Goal: Information Seeking & Learning: Learn about a topic

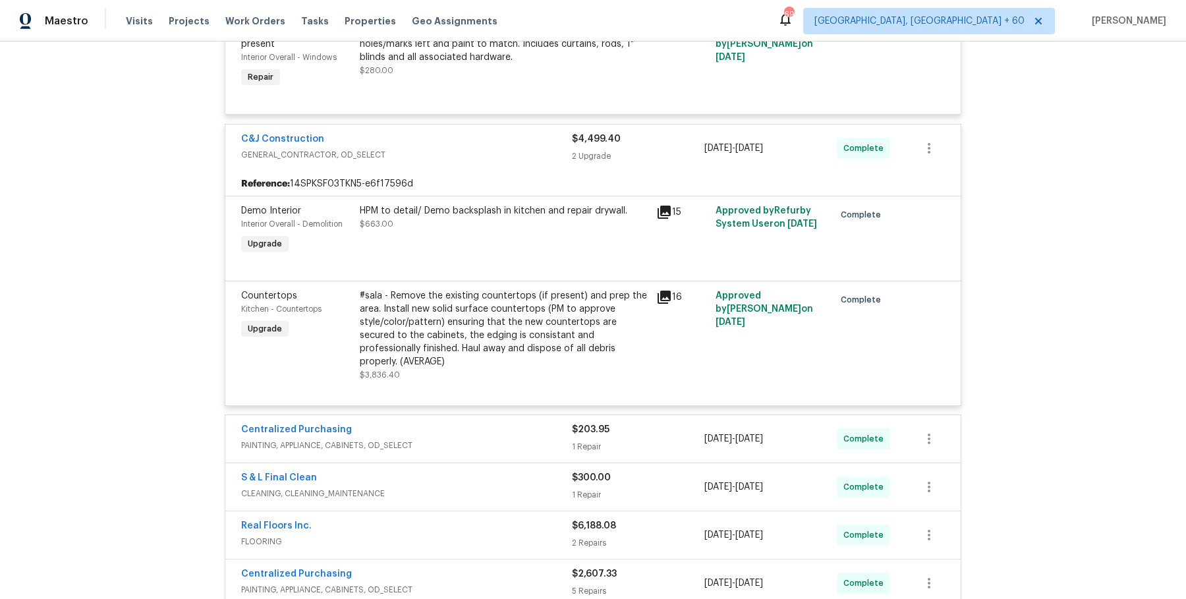
scroll to position [3174, 0]
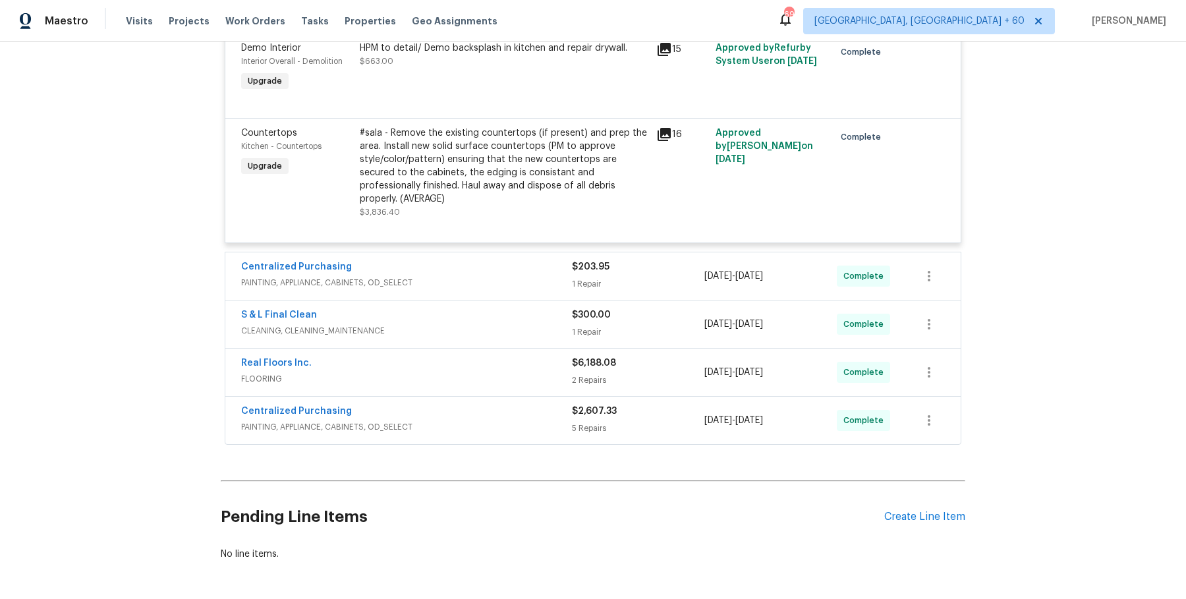
click at [506, 276] on span "PAINTING, APPLIANCE, CABINETS, OD_SELECT" at bounding box center [406, 282] width 331 height 13
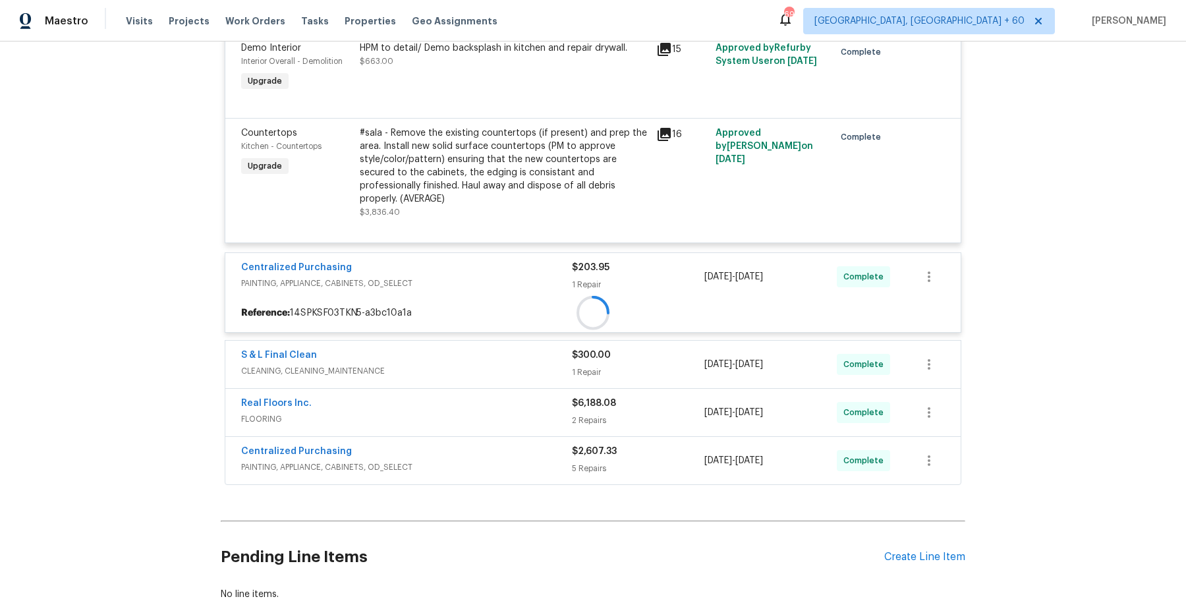
scroll to position [3215, 0]
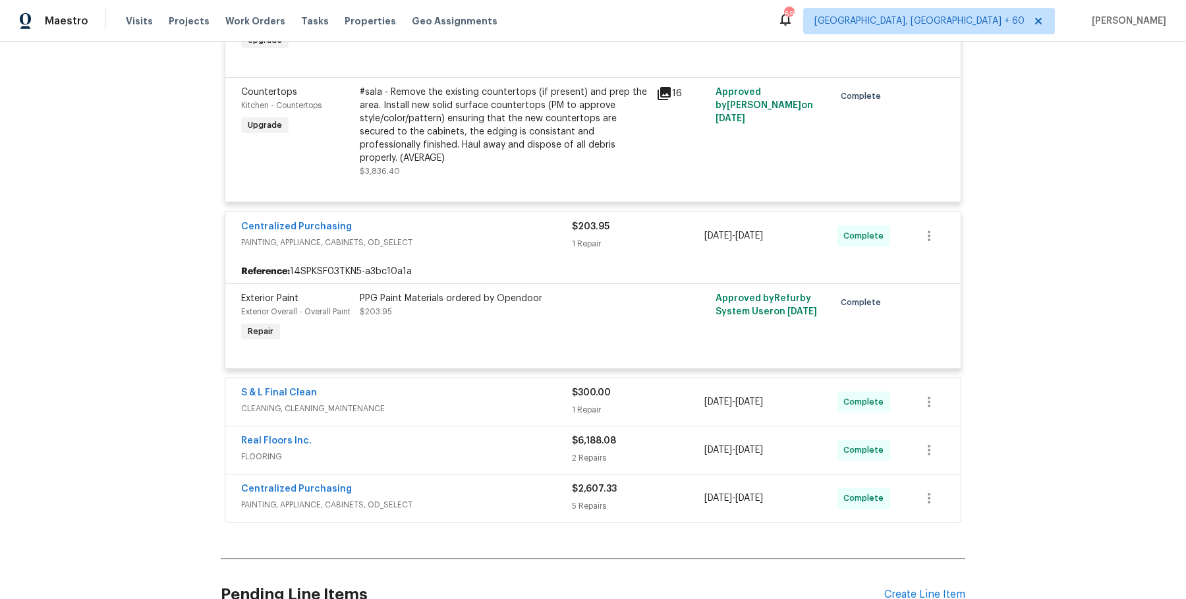
click at [498, 402] on span "CLEANING, CLEANING_MAINTENANCE" at bounding box center [406, 408] width 331 height 13
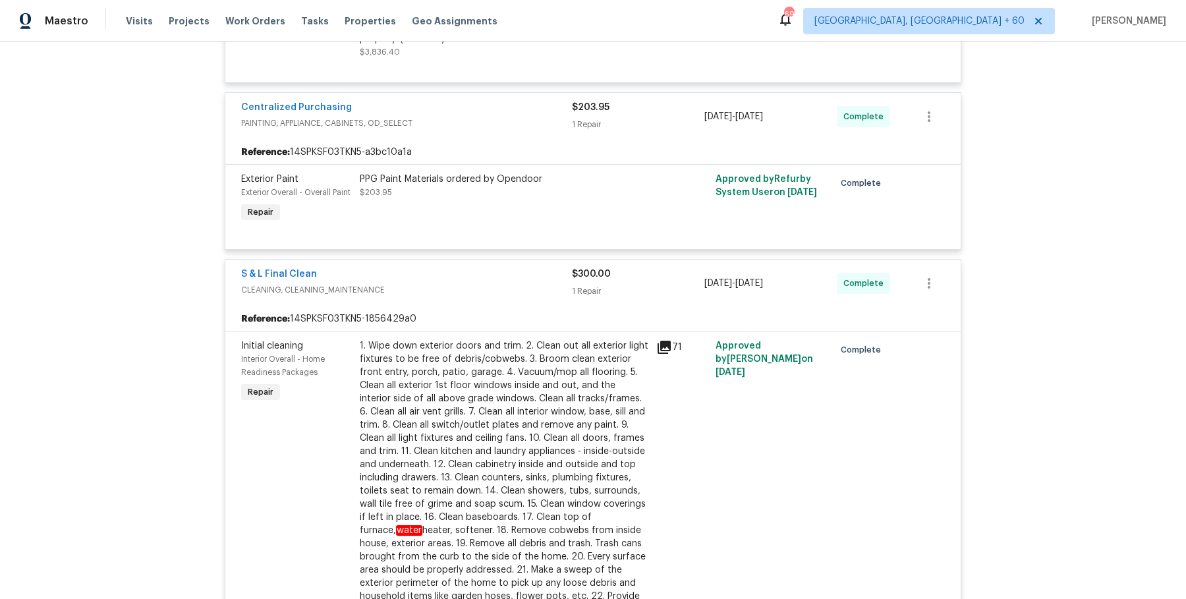
scroll to position [3648, 0]
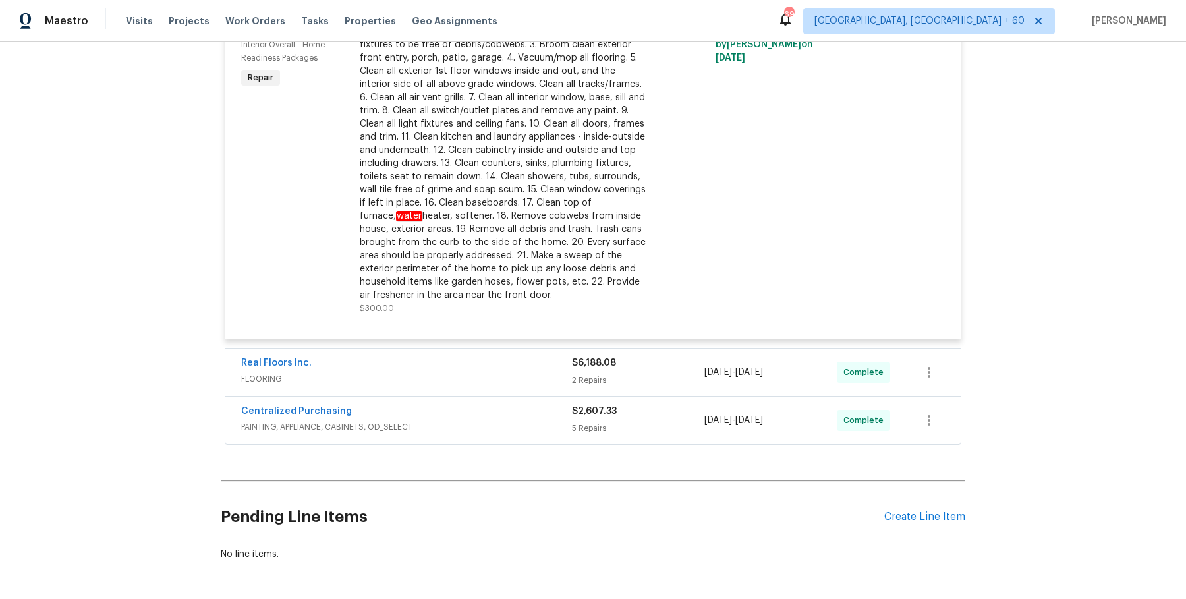
click at [518, 348] on div "Real Floors Inc. FLOORING $6,188.08 2 Repairs 8/14/2025 - 8/20/2025 Complete" at bounding box center [592, 371] width 735 height 47
click at [524, 372] on span "FLOORING" at bounding box center [406, 378] width 331 height 13
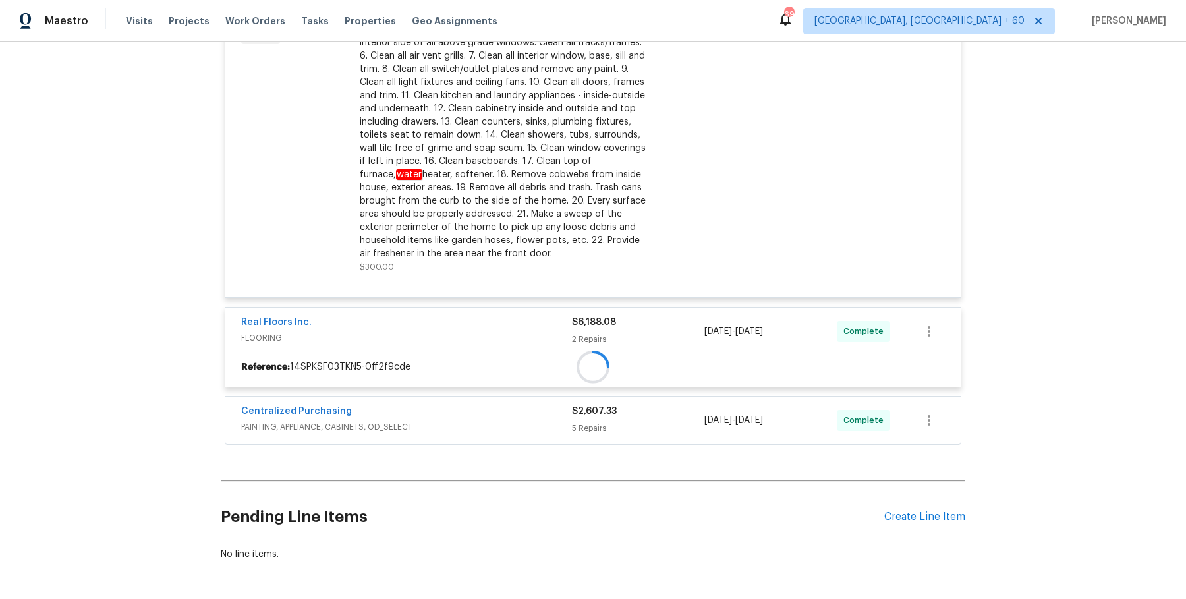
scroll to position [3688, 0]
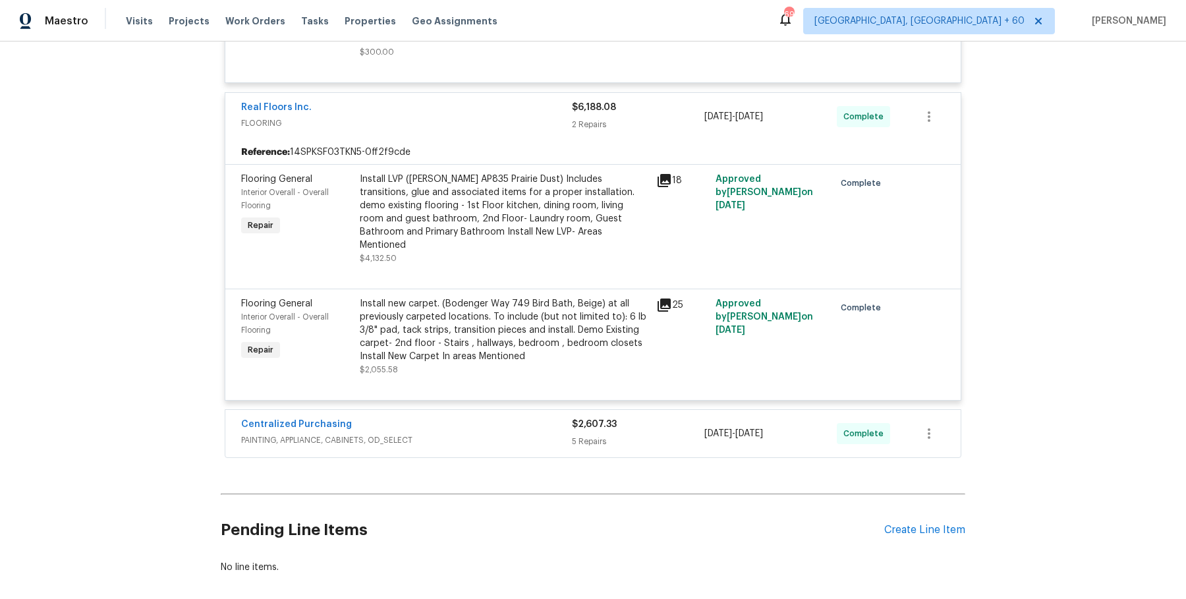
click at [511, 433] on span "PAINTING, APPLIANCE, CABINETS, OD_SELECT" at bounding box center [406, 439] width 331 height 13
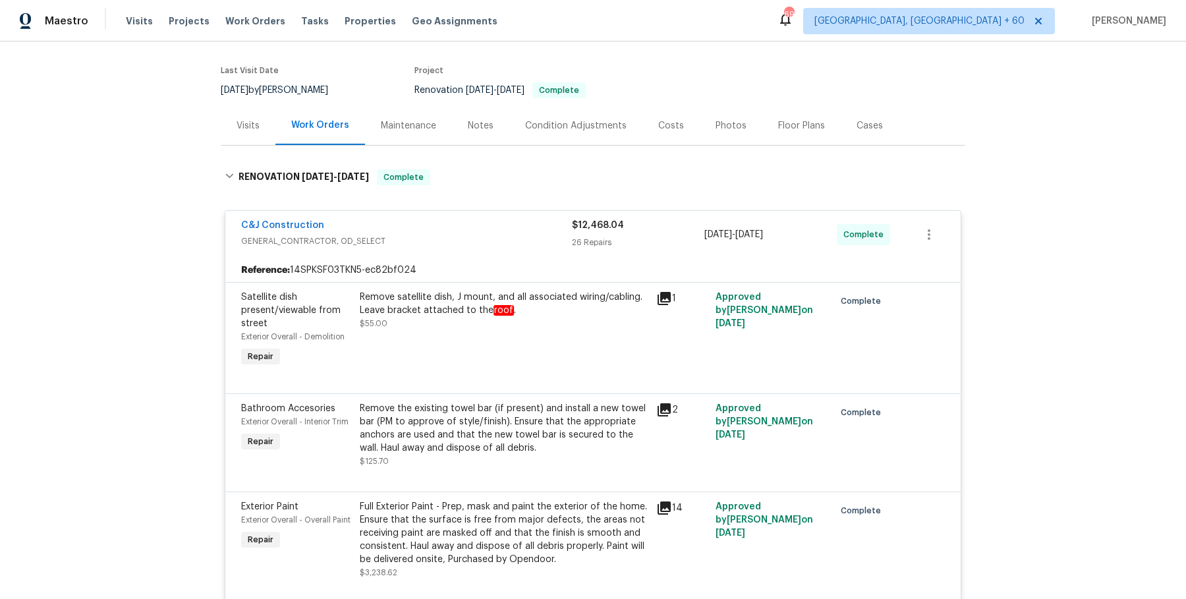
scroll to position [0, 0]
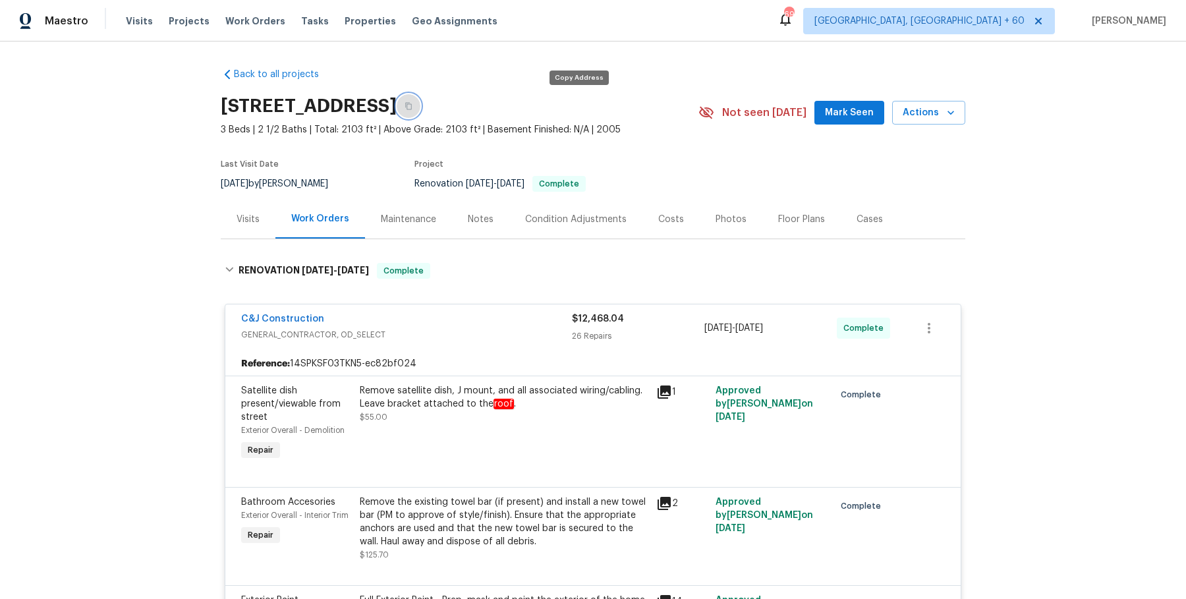
click at [420, 112] on button "button" at bounding box center [409, 106] width 24 height 24
click at [420, 100] on button "button" at bounding box center [409, 106] width 24 height 24
click at [420, 116] on button "button" at bounding box center [409, 106] width 24 height 24
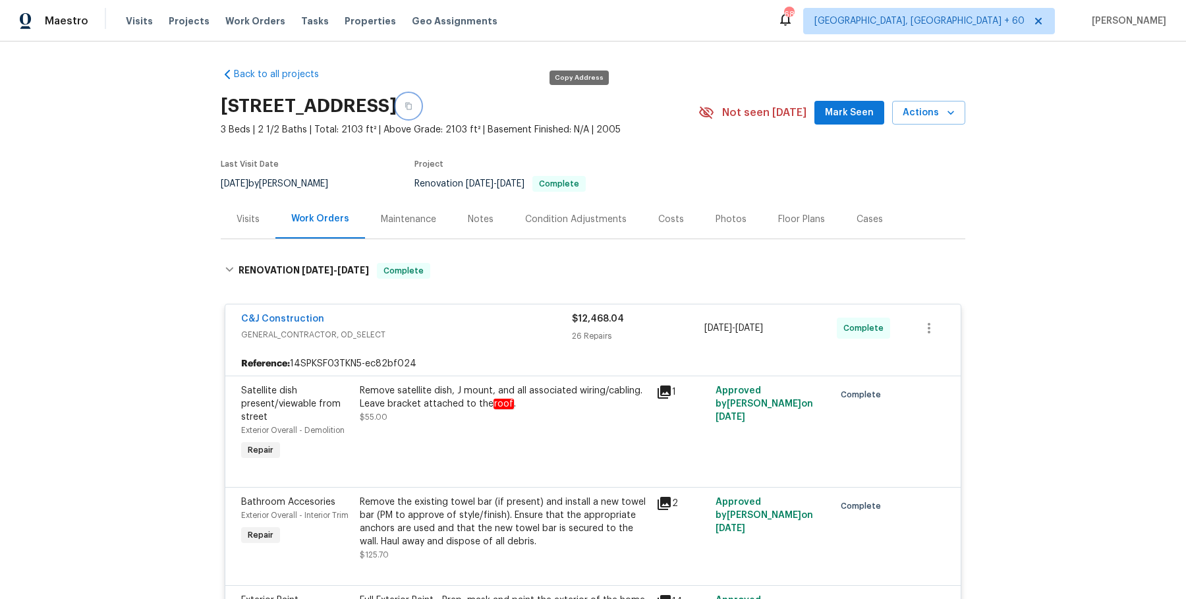
click at [420, 111] on button "button" at bounding box center [409, 106] width 24 height 24
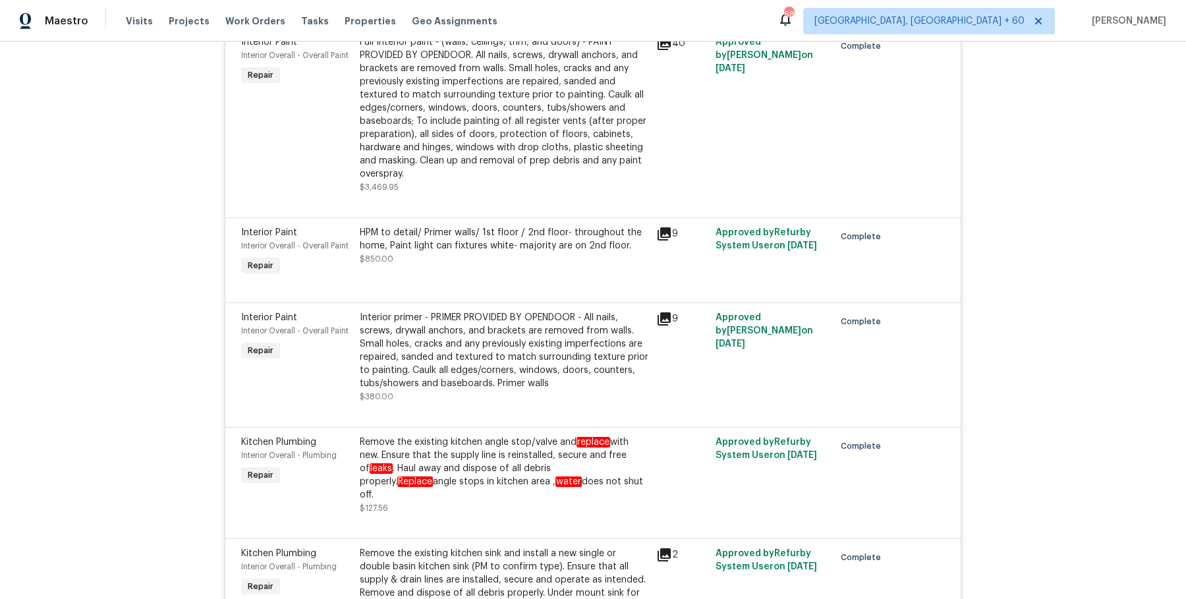
scroll to position [2182, 0]
click at [492, 434] on div "Remove the existing kitchen angle stop/valve and replace with new. Ensure that …" at bounding box center [504, 467] width 289 height 66
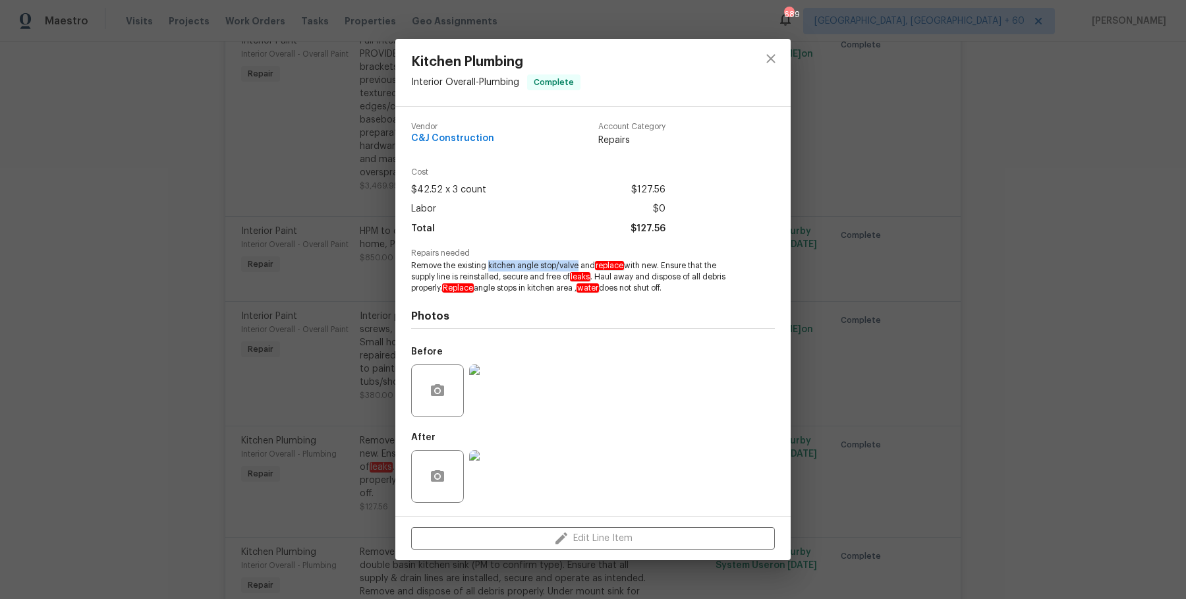
drag, startPoint x: 488, startPoint y: 266, endPoint x: 578, endPoint y: 270, distance: 90.3
click at [578, 270] on span "Remove the existing kitchen angle stop/valve and replace with new. Ensure that …" at bounding box center [574, 276] width 327 height 33
copy span "kitchen angle stop/valve"
click at [1033, 396] on div "Kitchen Plumbing Interior Overall - Plumbing Complete Vendor C&J Construction A…" at bounding box center [593, 299] width 1186 height 599
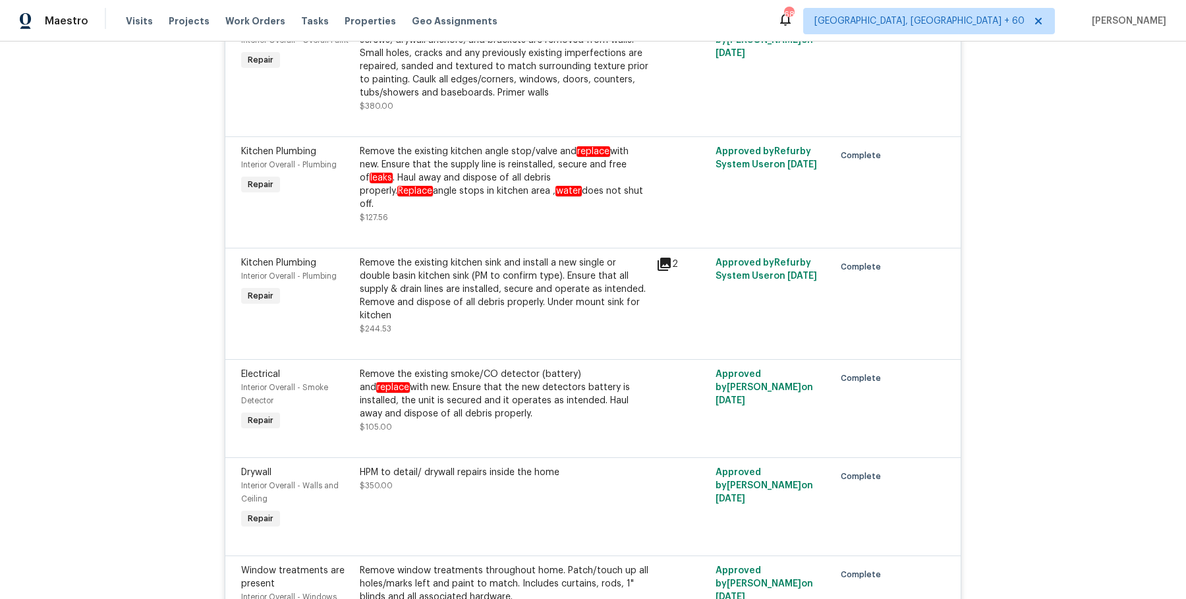
scroll to position [2495, 0]
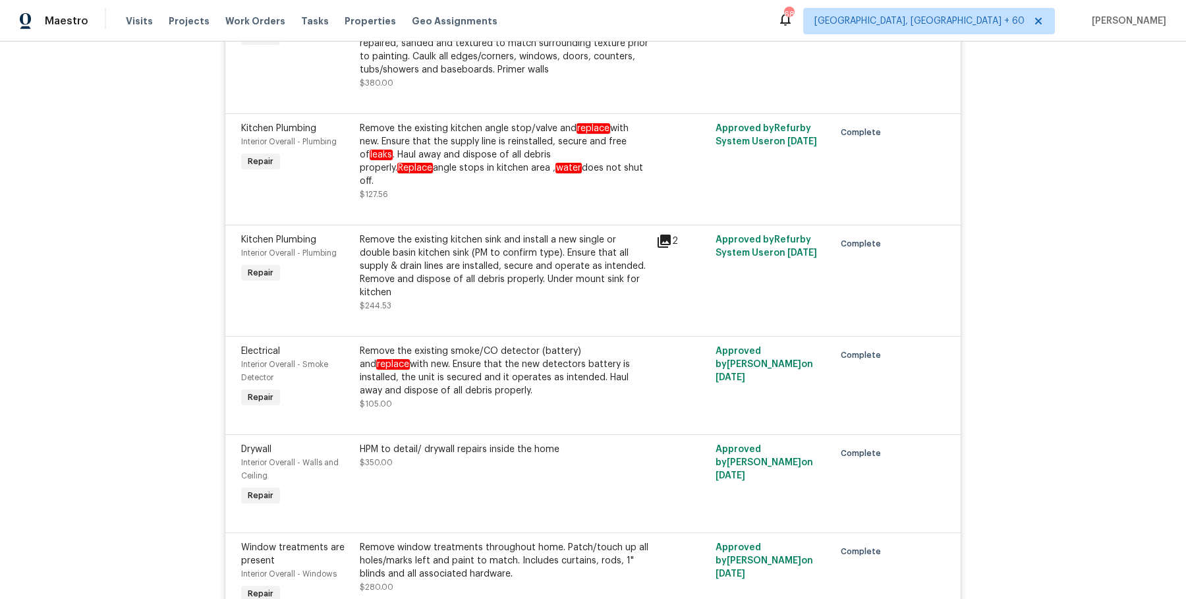
click at [561, 346] on div "Remove the existing smoke/CO detector (battery) and replace with new. Ensure th…" at bounding box center [504, 371] width 289 height 53
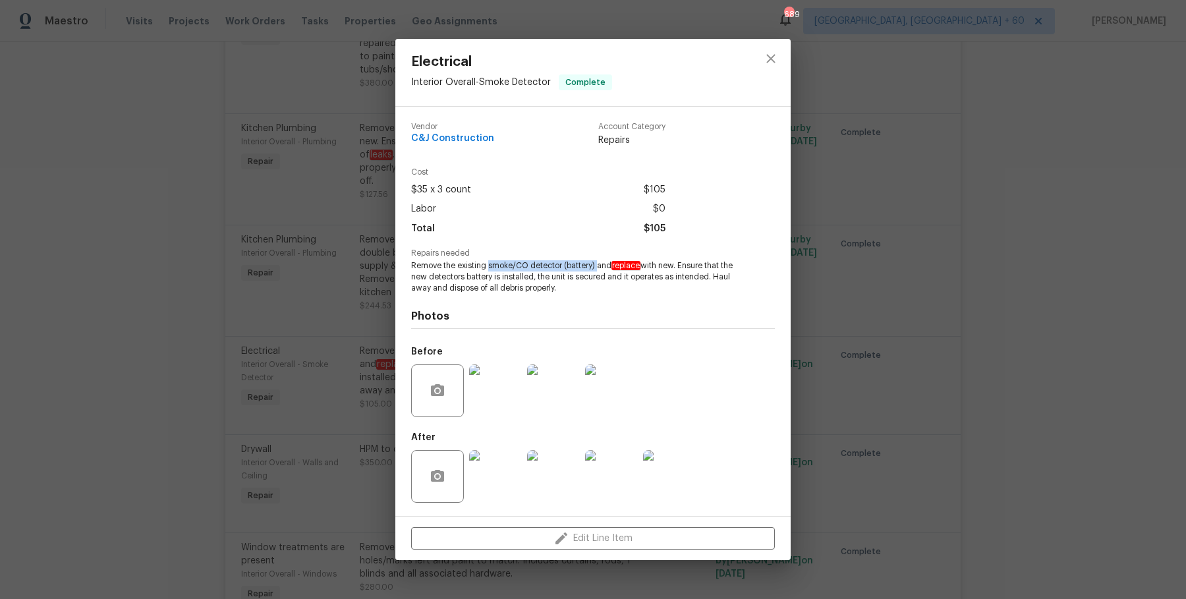
drag, startPoint x: 487, startPoint y: 266, endPoint x: 596, endPoint y: 269, distance: 109.4
click at [596, 269] on span "Remove the existing smoke/CO detector (battery) and replace with new. Ensure th…" at bounding box center [574, 276] width 327 height 33
copy span "smoke/CO detector (battery)"
click at [964, 460] on div "Electrical Interior Overall - Smoke Detector Complete Vendor C&J Construction A…" at bounding box center [593, 299] width 1186 height 599
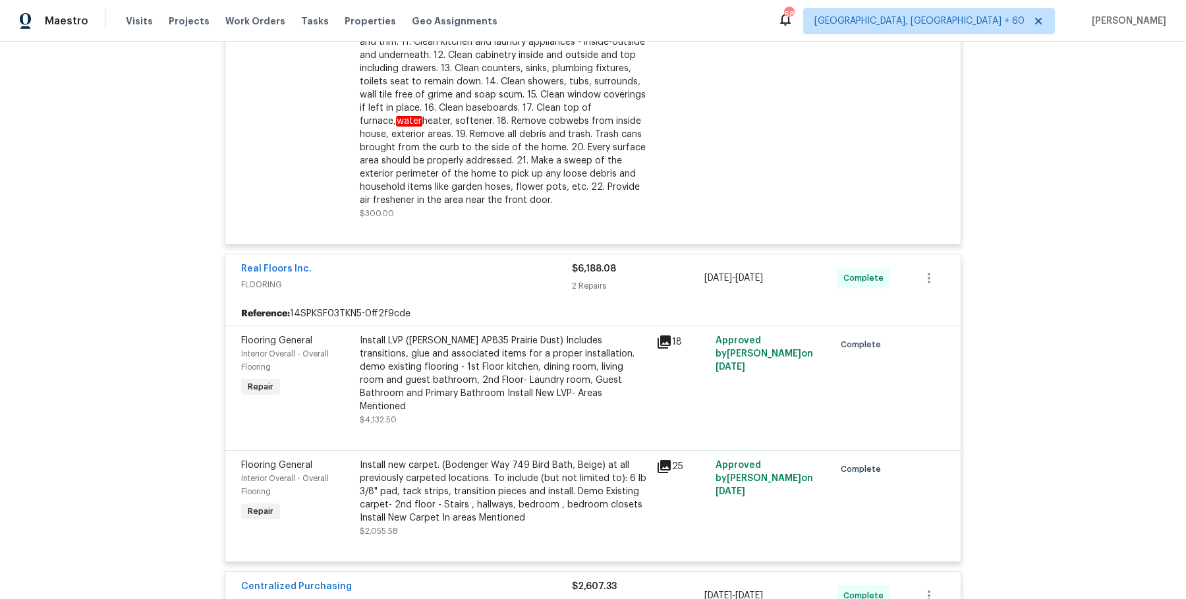
scroll to position [3750, 0]
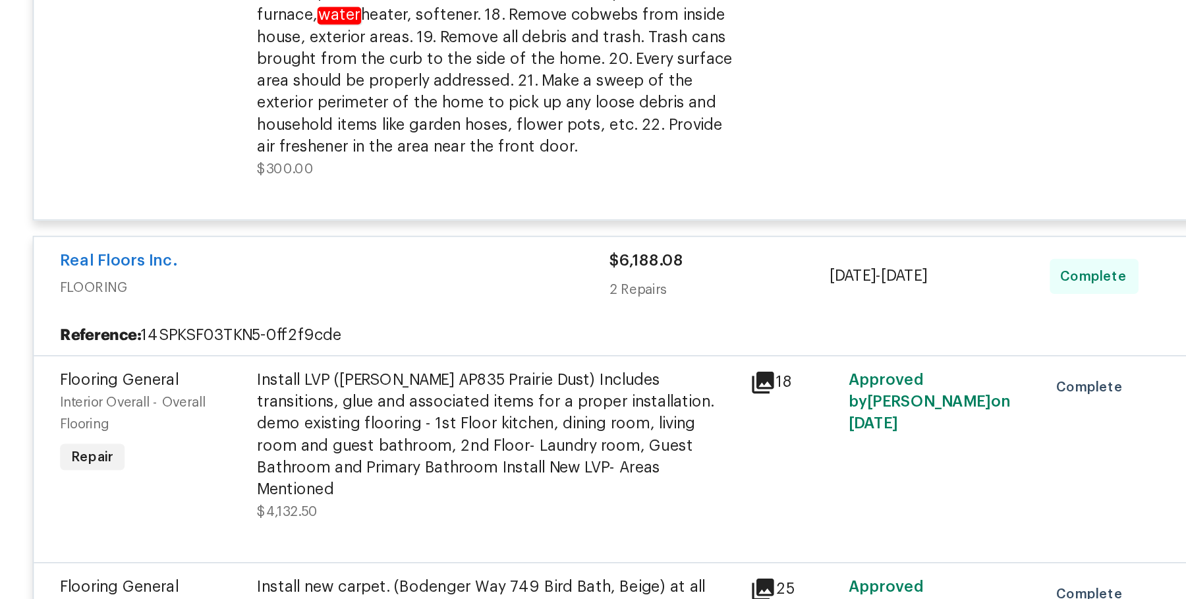
click at [504, 327] on div "Install LVP (Knighton AP835 Prairie Dust) Includes transitions, glue and associ…" at bounding box center [504, 366] width 289 height 79
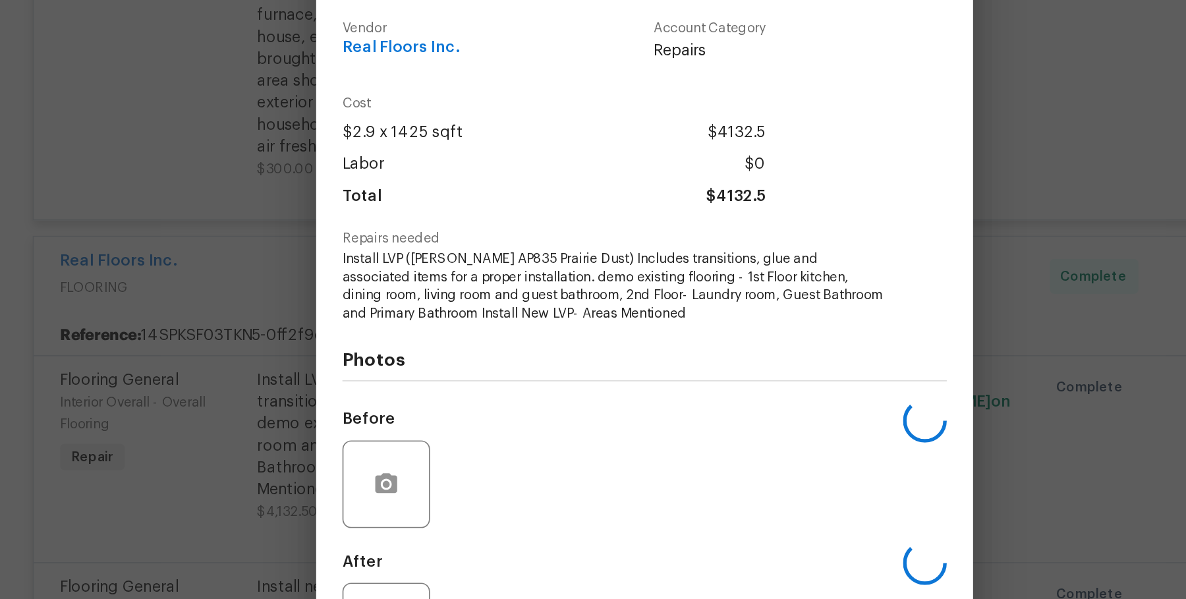
click at [504, 318] on h4 "Photos" at bounding box center [593, 321] width 364 height 13
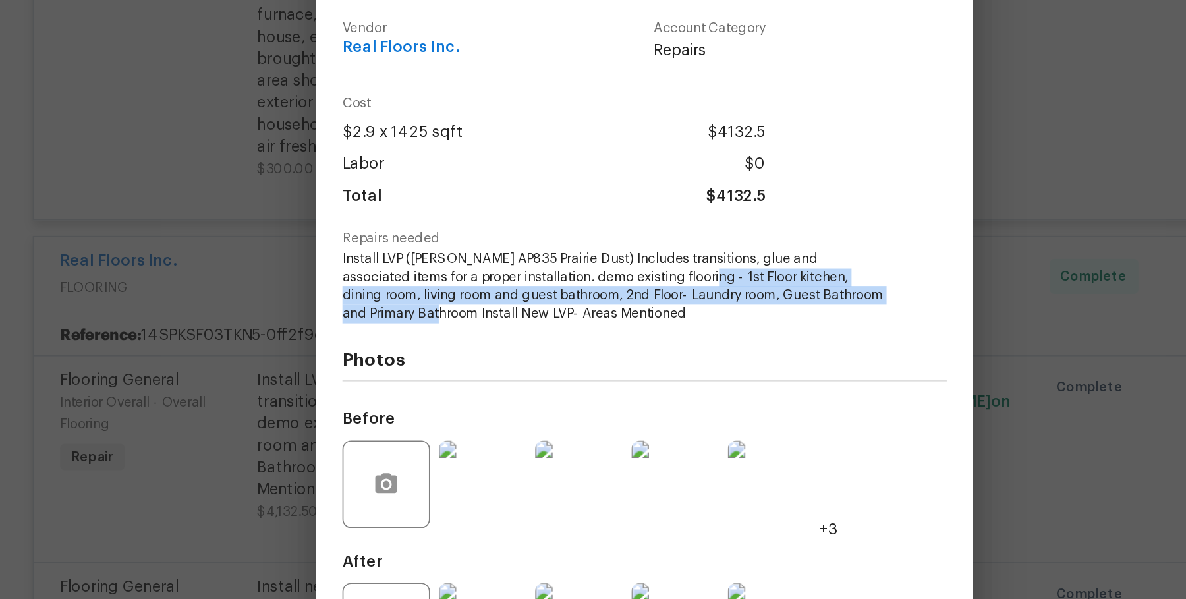
drag, startPoint x: 592, startPoint y: 272, endPoint x: 445, endPoint y: 293, distance: 148.4
click at [445, 293] on span "Install LVP (Knighton AP835 Prairie Dust) Includes transitions, glue and associ…" at bounding box center [574, 277] width 327 height 44
copy span "1st Floor kitchen, dining room, living room and guest bathroom, 2nd Floor- Laun…"
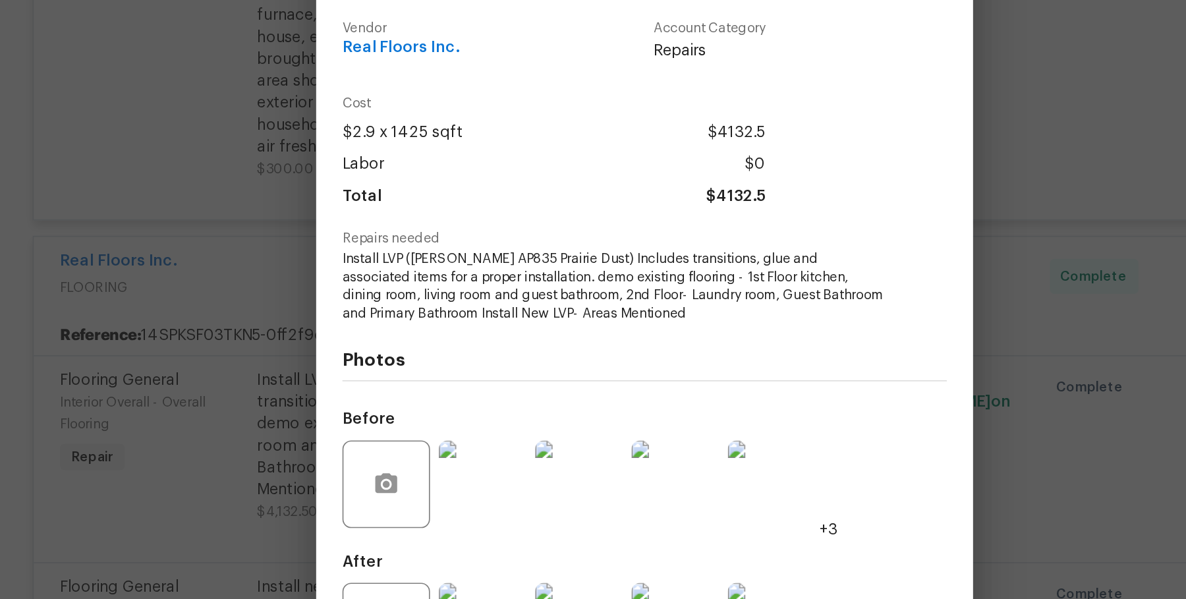
click at [865, 365] on div "Flooring General Interior Overall - Overall Flooring Complete Vendor Real Floor…" at bounding box center [593, 299] width 1186 height 599
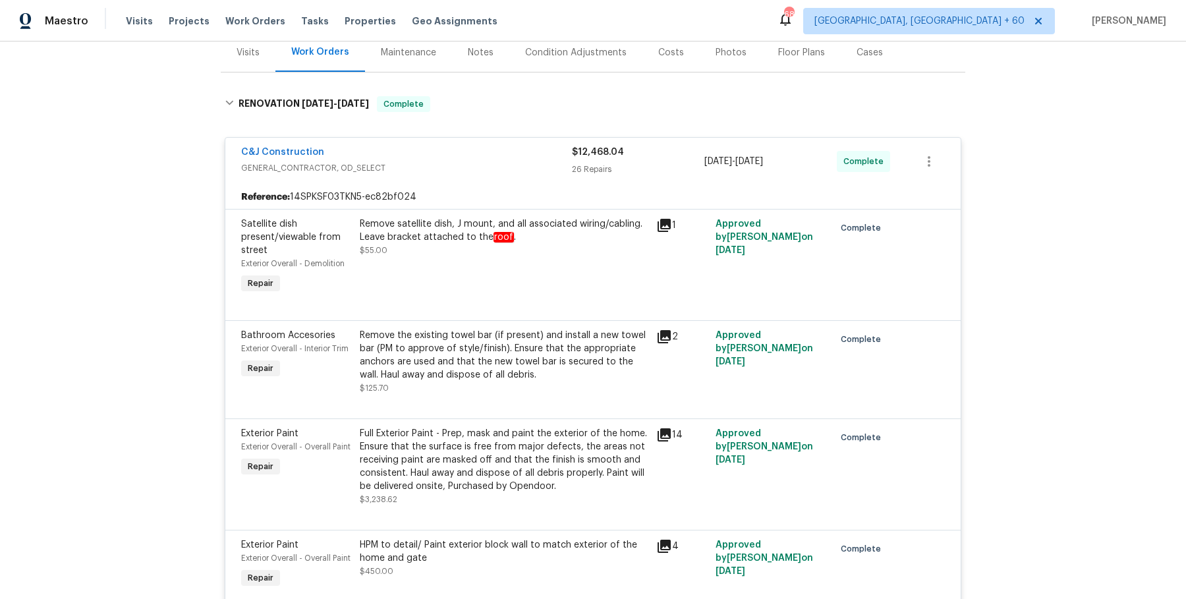
scroll to position [0, 0]
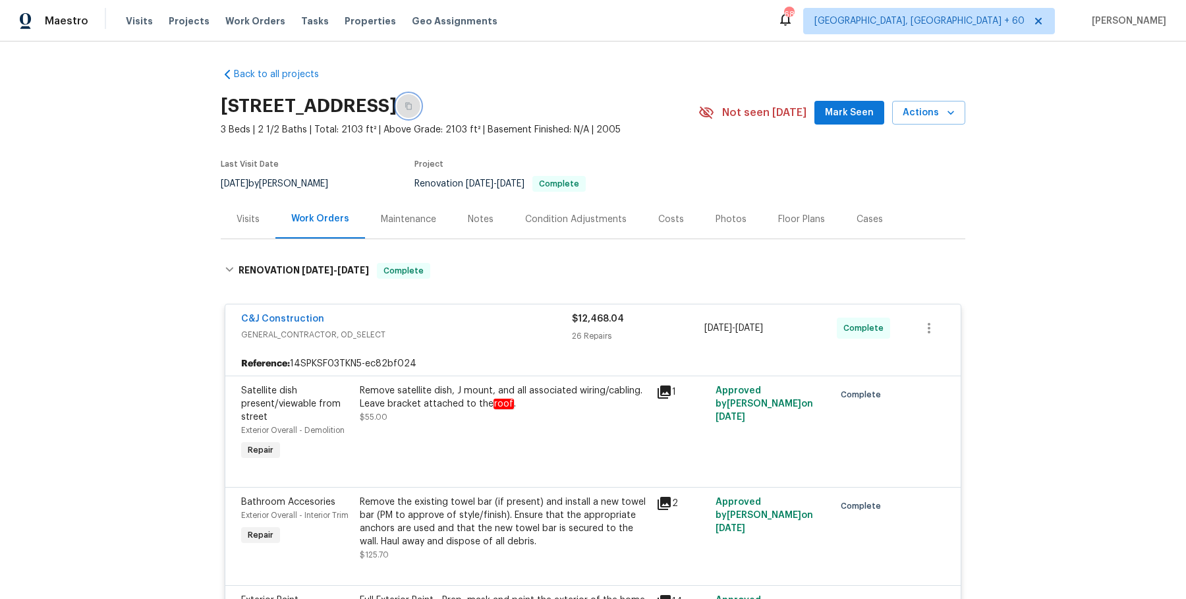
click at [420, 110] on button "button" at bounding box center [409, 106] width 24 height 24
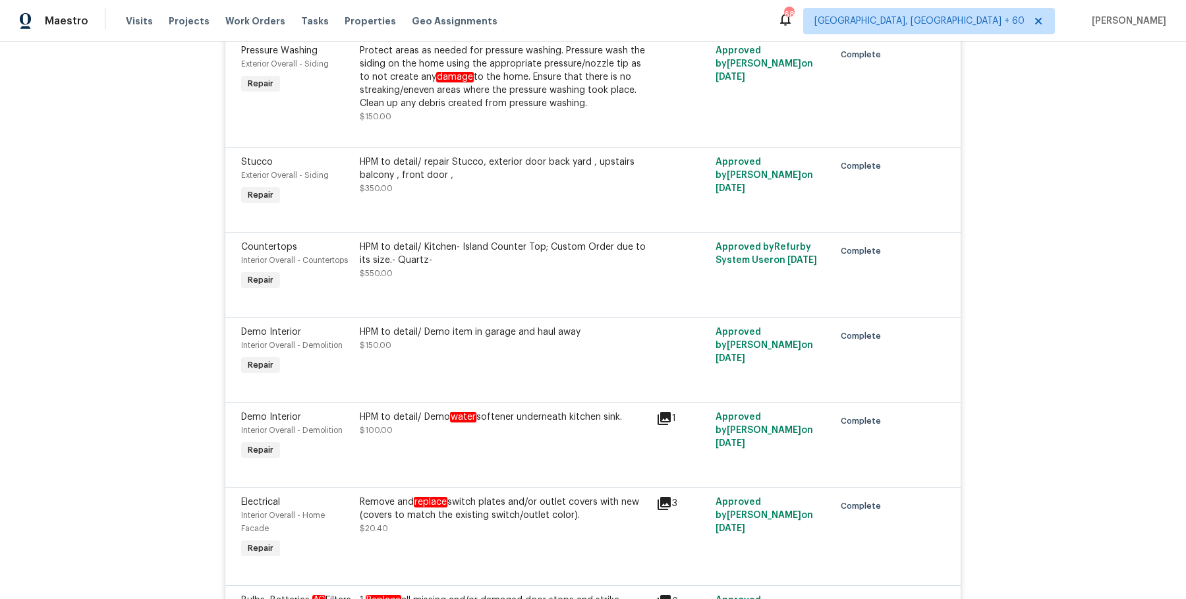
scroll to position [930, 0]
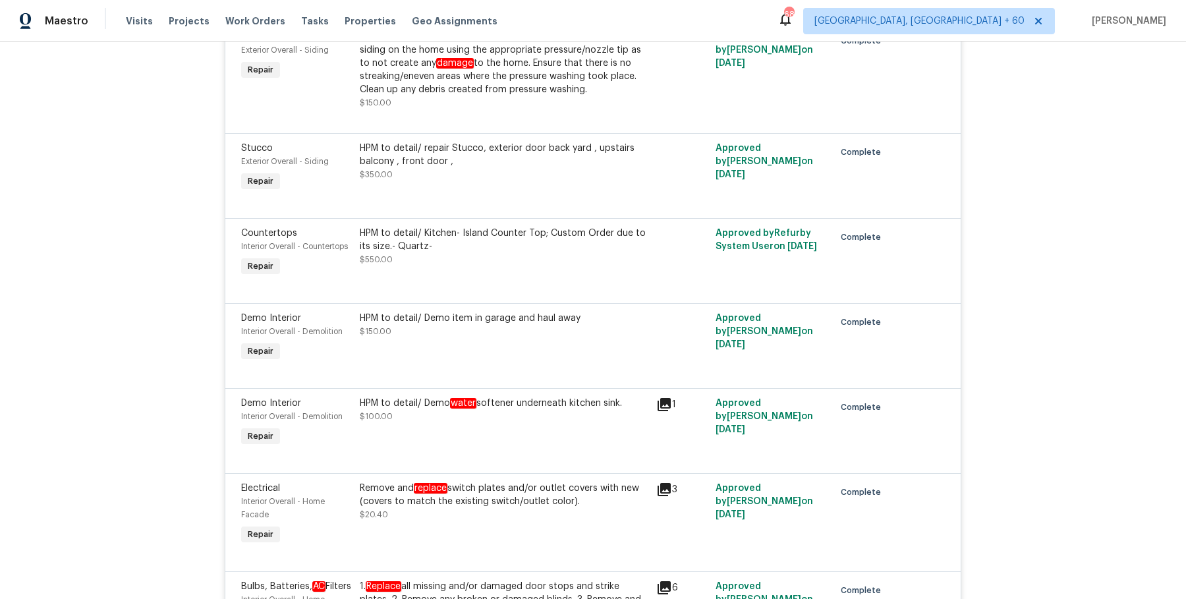
click at [452, 252] on div "HPM to detail/ Kitchen- Island Counter Top; Custom Order due to its size.- Quar…" at bounding box center [504, 240] width 289 height 26
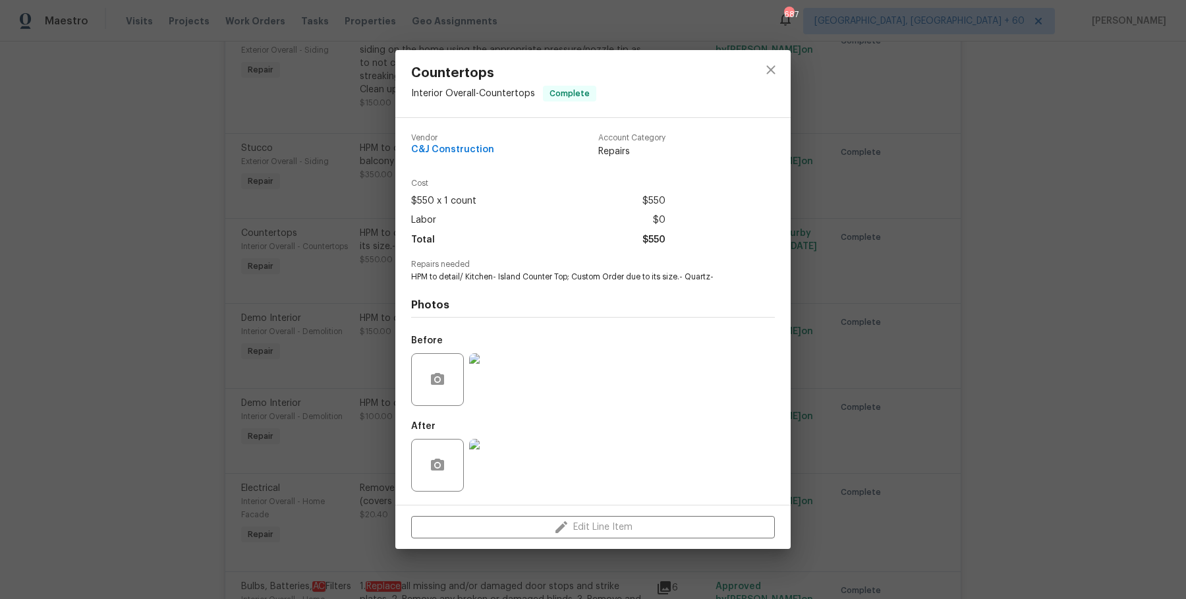
click at [311, 365] on div "Countertops Interior Overall - Countertops Complete Vendor C&J Construction Acc…" at bounding box center [593, 299] width 1186 height 599
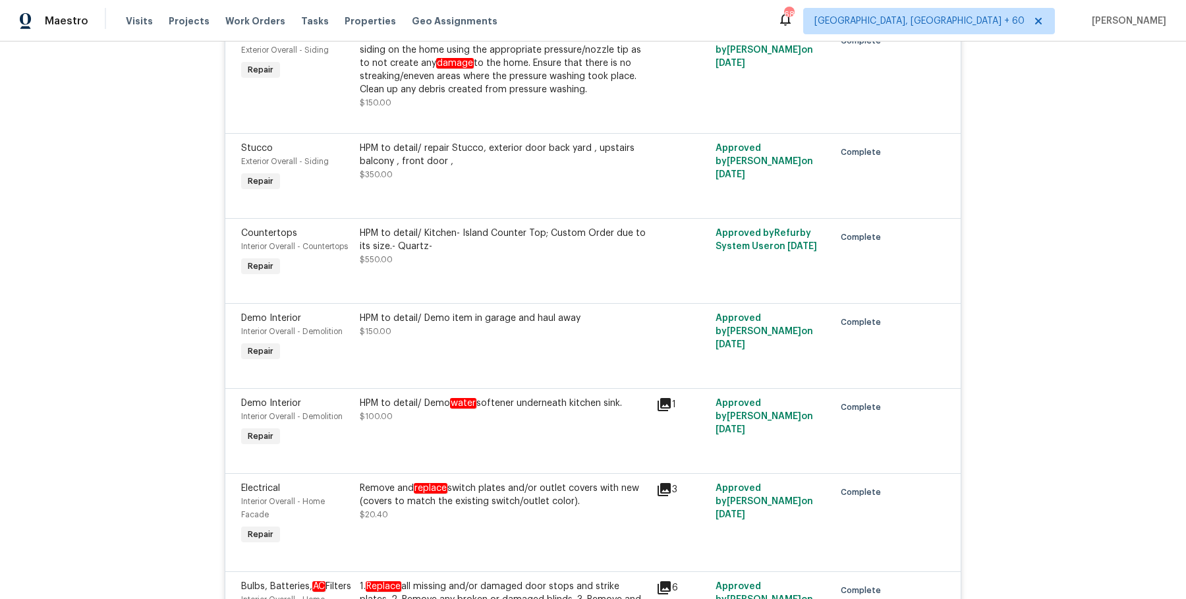
click at [422, 258] on div "HPM to detail/ Kitchen- Island Counter Top; Custom Order due to its size.- Quar…" at bounding box center [504, 247] width 289 height 40
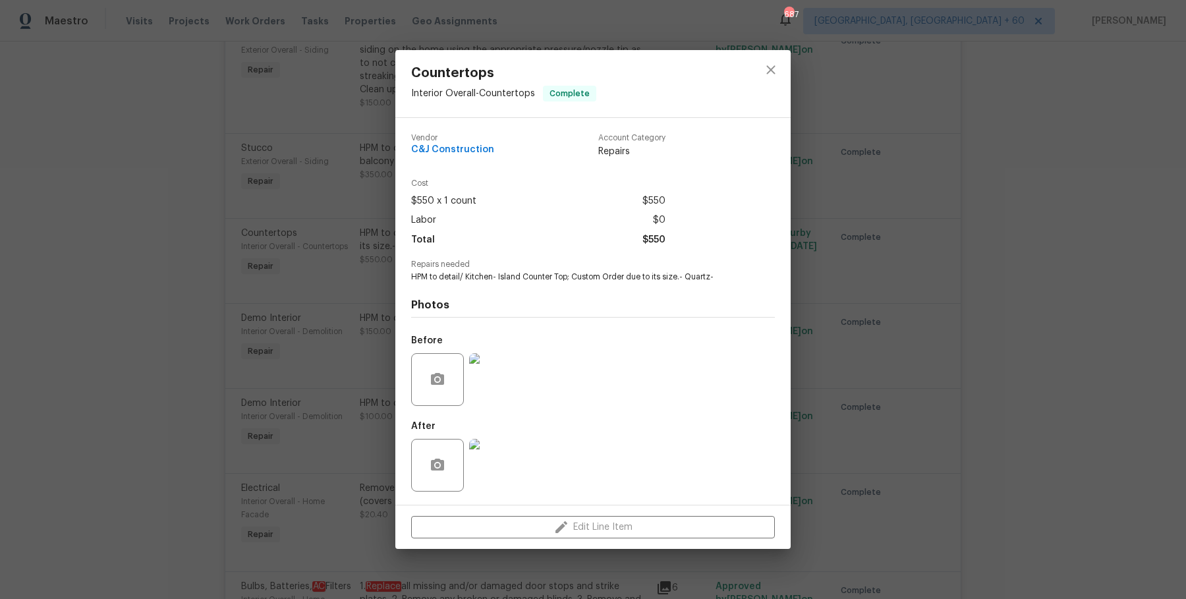
click at [514, 353] on img at bounding box center [495, 379] width 53 height 53
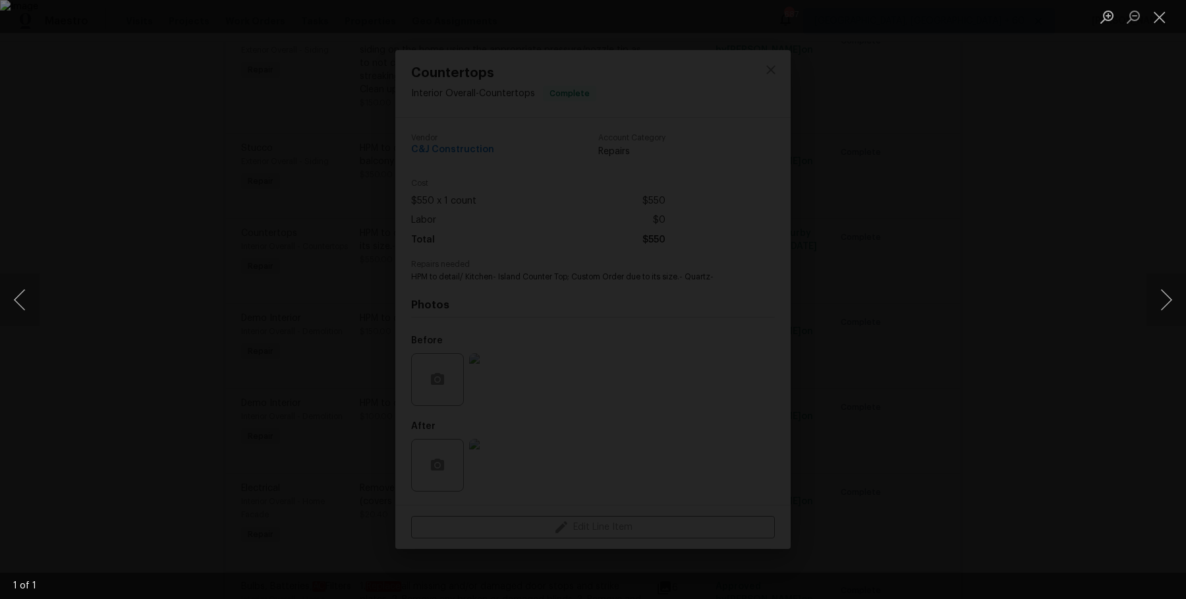
click at [1024, 109] on div "Lightbox" at bounding box center [593, 299] width 1186 height 599
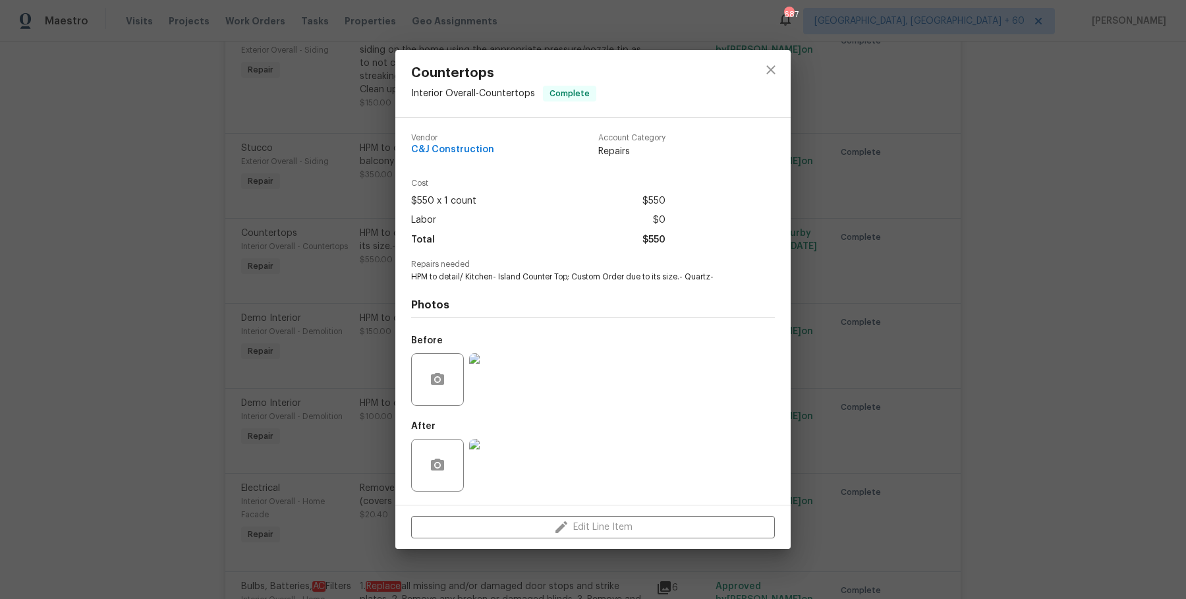
click at [514, 455] on img at bounding box center [495, 465] width 53 height 53
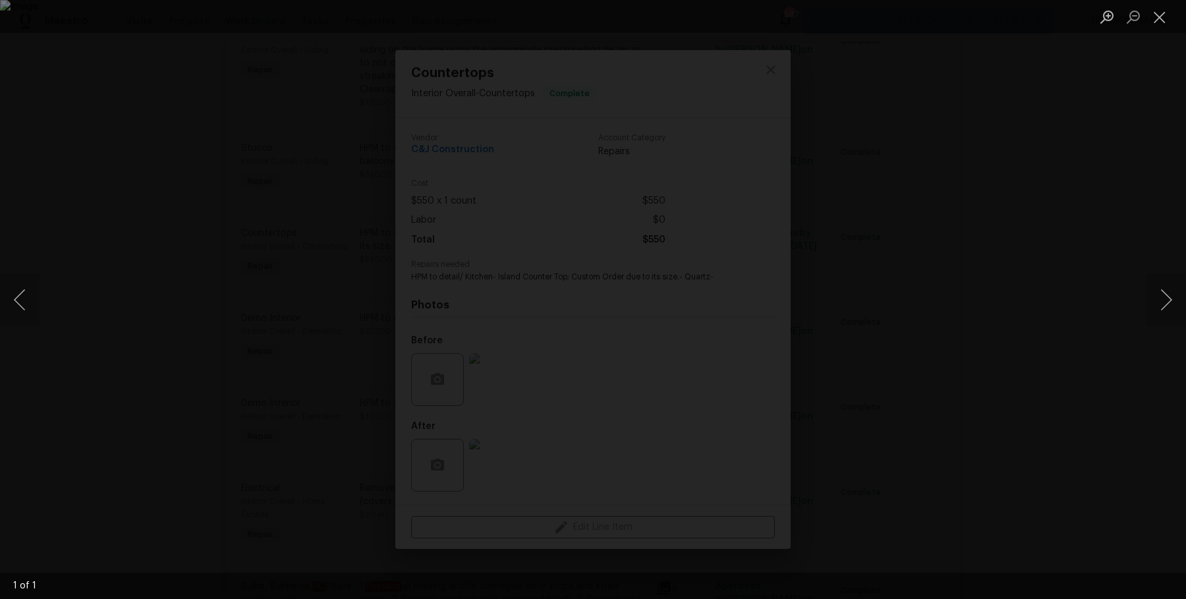
click at [1050, 192] on div "Lightbox" at bounding box center [593, 299] width 1186 height 599
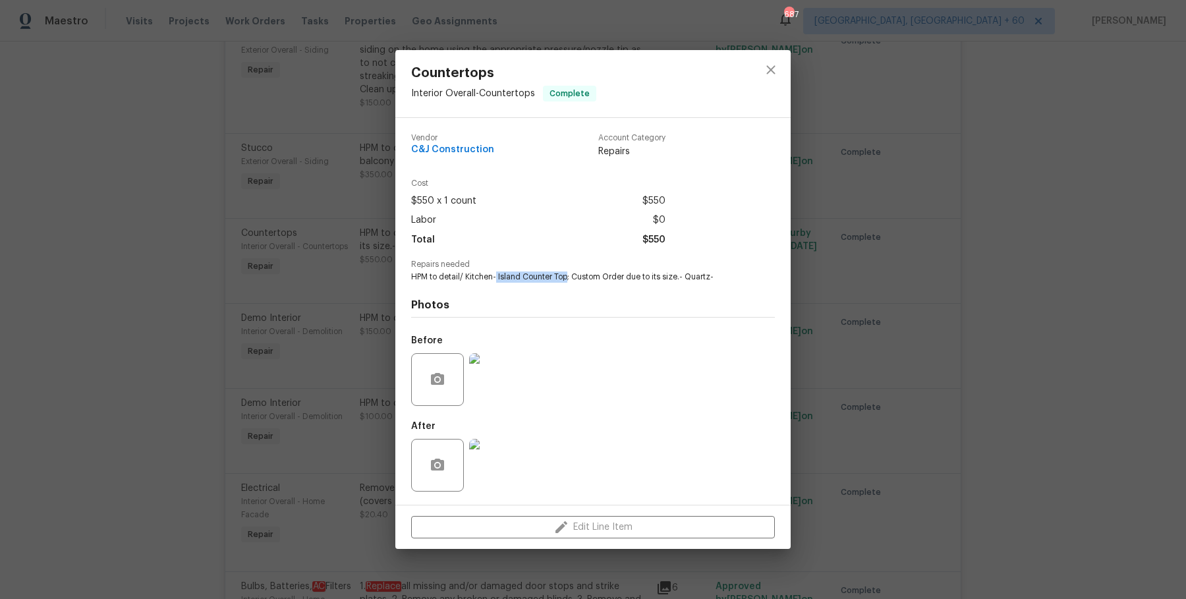
drag, startPoint x: 497, startPoint y: 277, endPoint x: 568, endPoint y: 277, distance: 71.1
click at [568, 277] on span "HPM to detail/ Kitchen- Island Counter Top; Custom Order due to its size.- Quar…" at bounding box center [574, 276] width 327 height 11
copy span "Island Counter Top"
click at [348, 287] on div "Countertops Interior Overall - Countertops Complete Vendor C&J Construction Acc…" at bounding box center [593, 299] width 1186 height 599
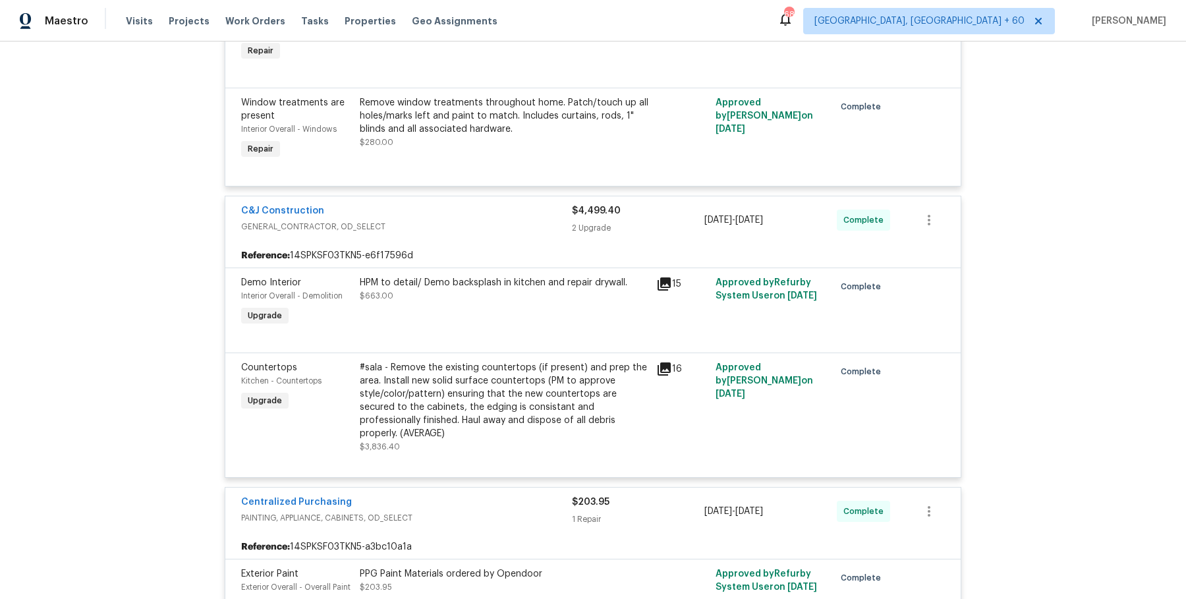
scroll to position [2970, 0]
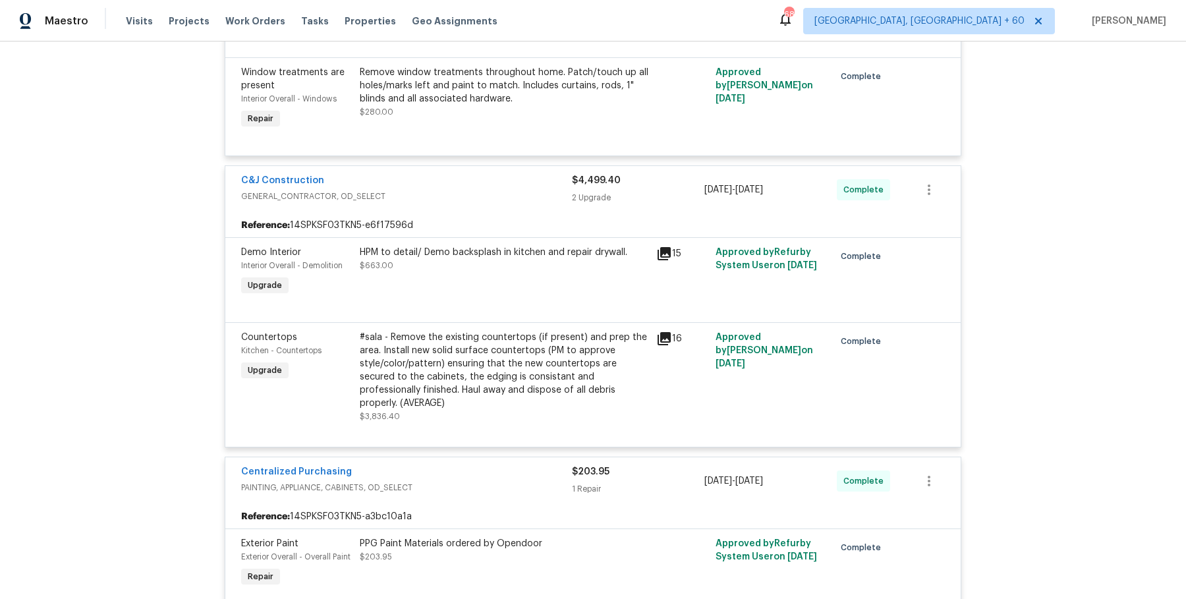
click at [422, 351] on div "#sala - Remove the existing countertops (if present) and prep the area. Install…" at bounding box center [504, 370] width 289 height 79
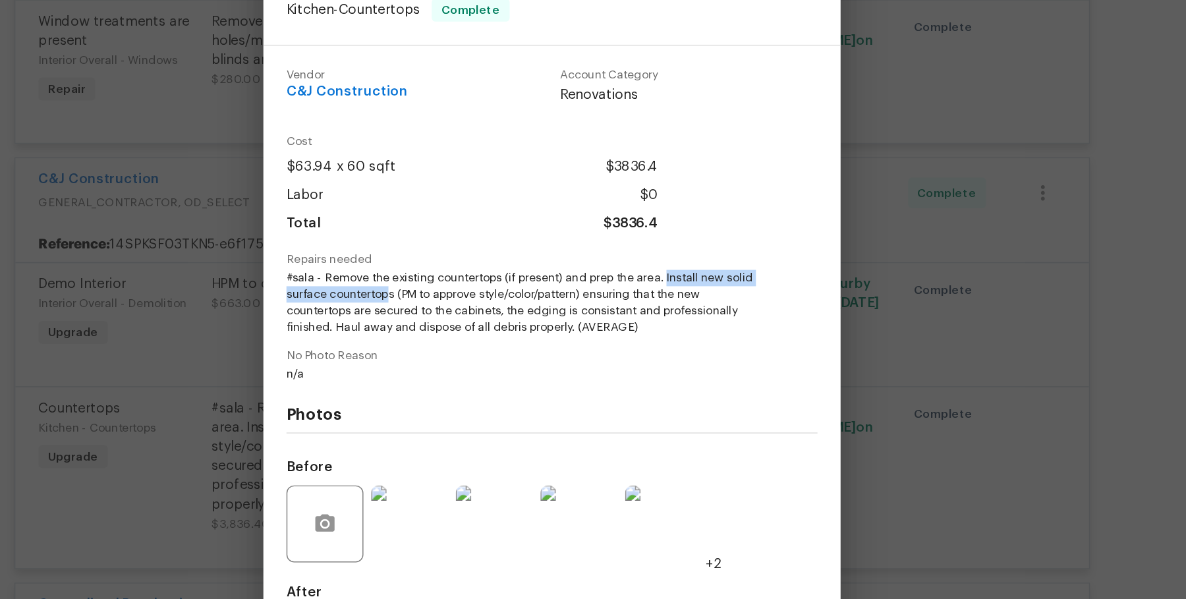
drag, startPoint x: 673, startPoint y: 248, endPoint x: 482, endPoint y: 259, distance: 190.7
click at [482, 259] on span "#sala - Remove the existing countertops (if present) and prep the area. Install…" at bounding box center [574, 264] width 327 height 44
copy span "Install new solid surface countertop"
click at [352, 274] on div "Countertops Kitchen - Countertops Complete Vendor C&J Construction Account Cate…" at bounding box center [593, 299] width 1186 height 599
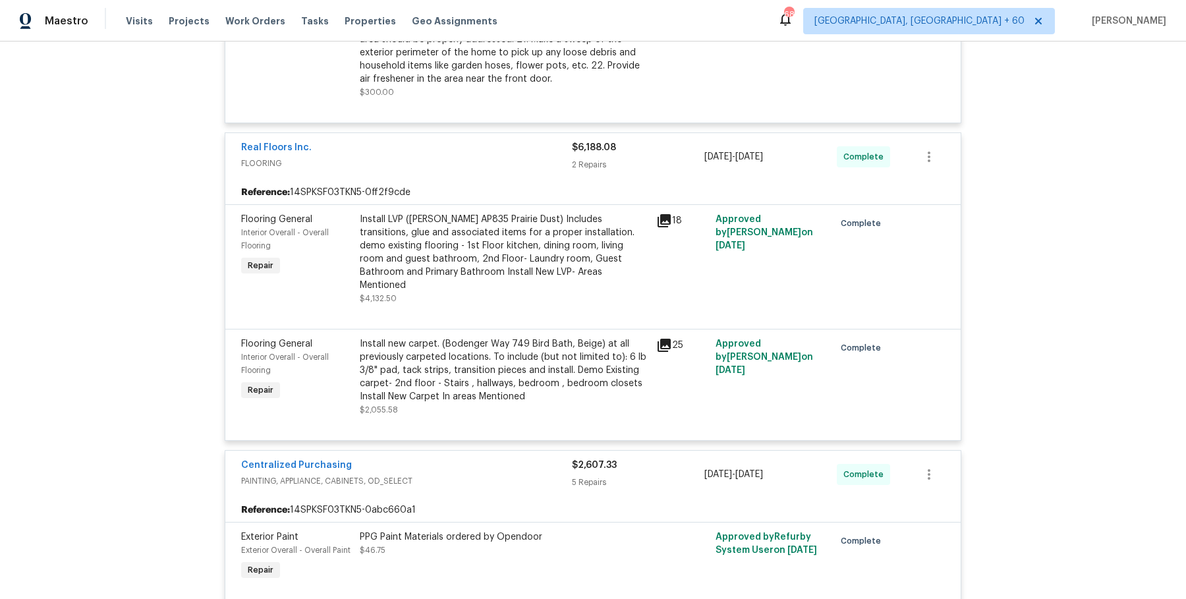
scroll to position [3869, 0]
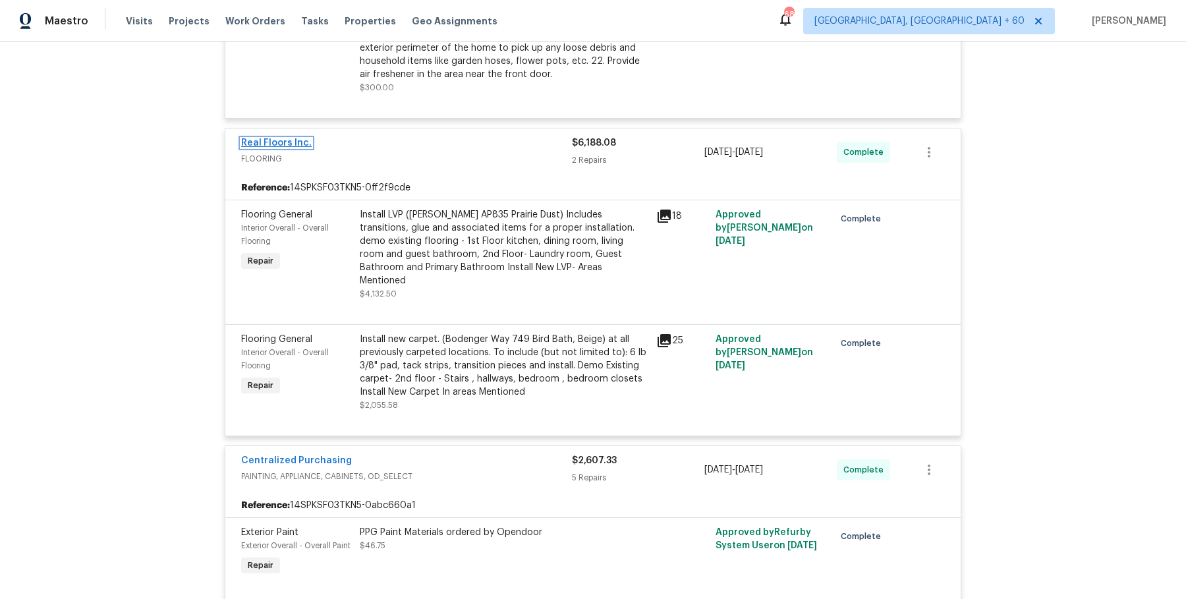
click at [279, 138] on link "Real Floors Inc." at bounding box center [276, 142] width 70 height 9
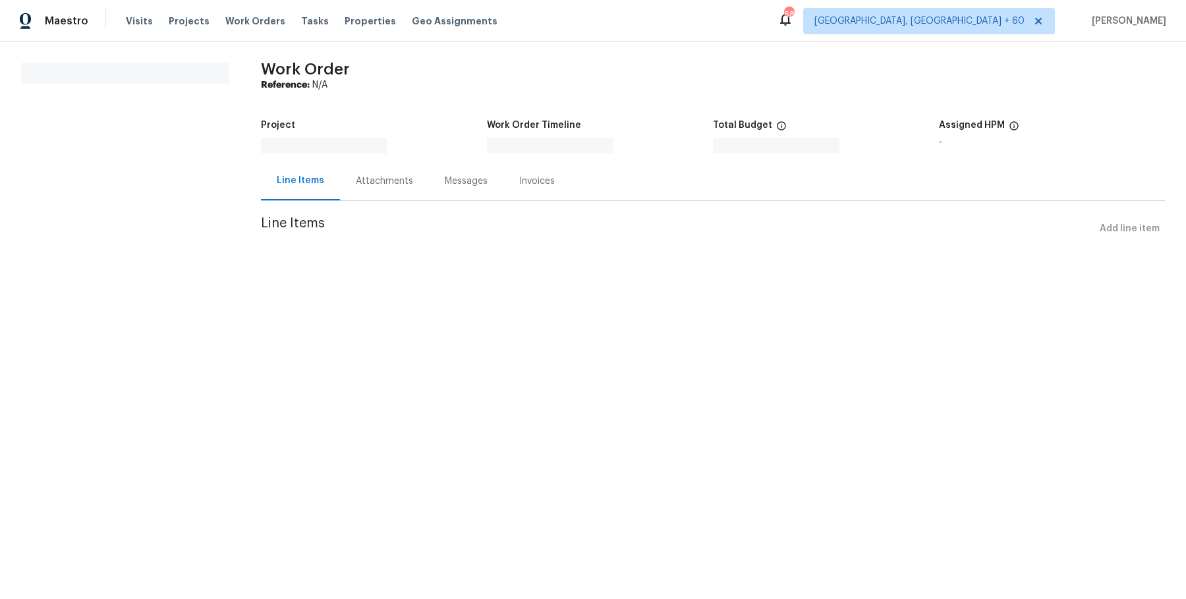
click at [294, 98] on section "Work Order Reference: N/A Project Work Order Timeline Total Budget $0.00 Assign…" at bounding box center [713, 160] width 904 height 194
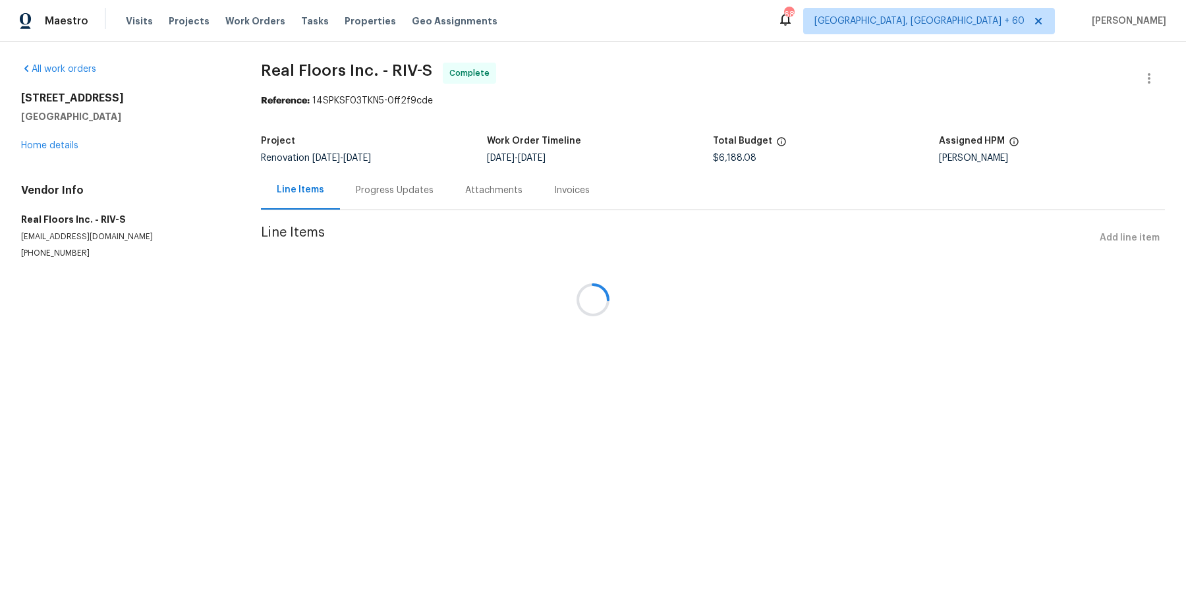
click at [277, 84] on div at bounding box center [593, 299] width 1186 height 599
click at [277, 84] on span "Real Floors Inc. - RIV-S Complete" at bounding box center [697, 79] width 872 height 32
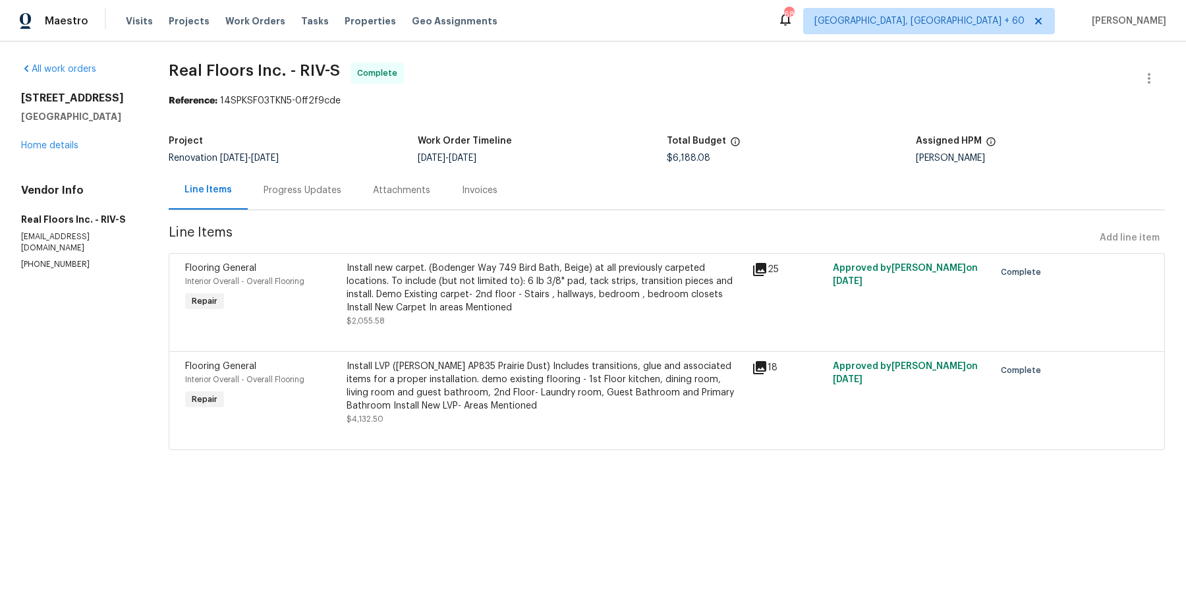
click at [271, 72] on span "Real Floors Inc. - RIV-S" at bounding box center [254, 71] width 171 height 16
copy span "Real Floors Inc. - RIV-S"
click at [790, 65] on span "Real Floors Inc. - RIV-S Complete" at bounding box center [651, 79] width 964 height 32
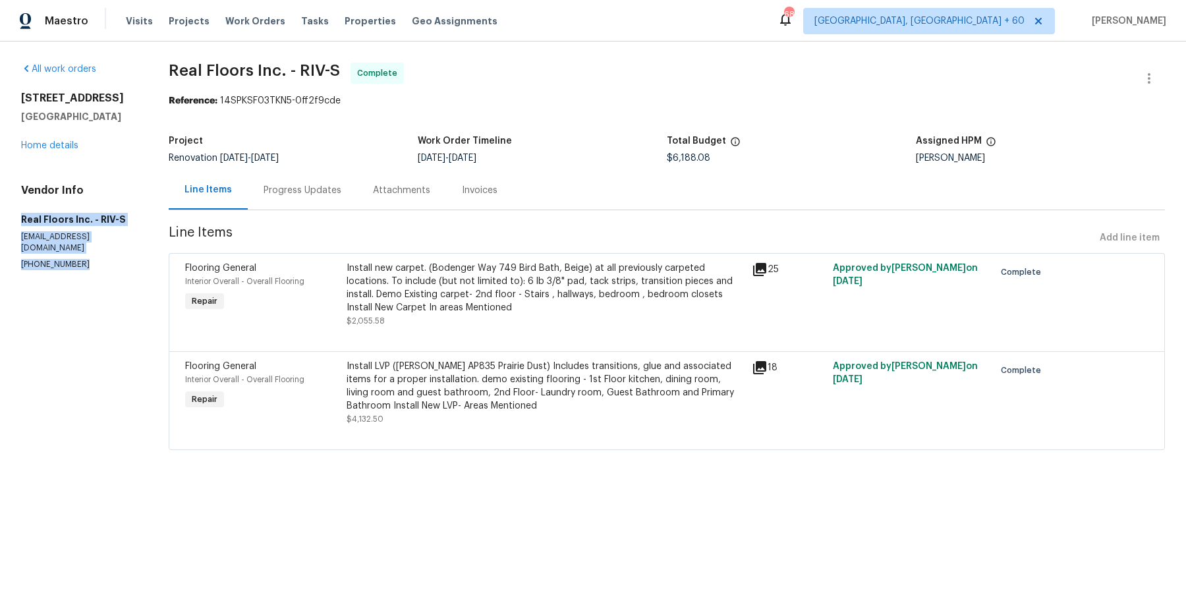
drag, startPoint x: 16, startPoint y: 224, endPoint x: 82, endPoint y: 273, distance: 81.4
click at [82, 273] on div "All work orders 8062 Holland Park St Chino, CA 91708 Home details Vendor Info R…" at bounding box center [593, 264] width 1186 height 445
copy div "Real Floors Inc. - RIV-S singlefamily@realfloors.com (951) 227-9976"
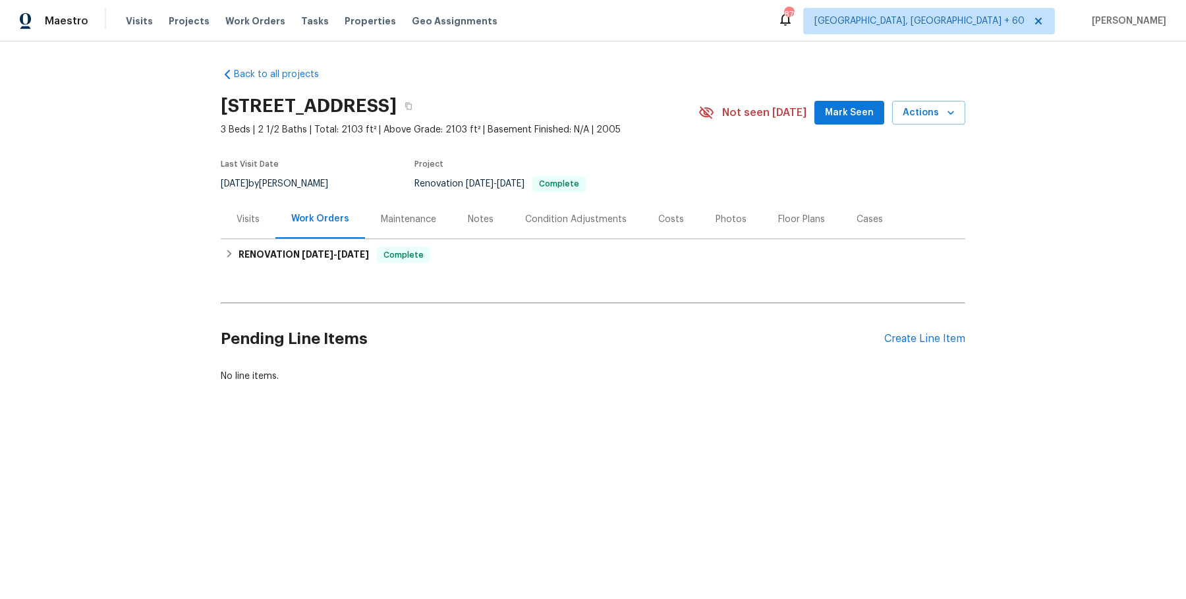
click at [248, 231] on div "Visits" at bounding box center [248, 219] width 55 height 39
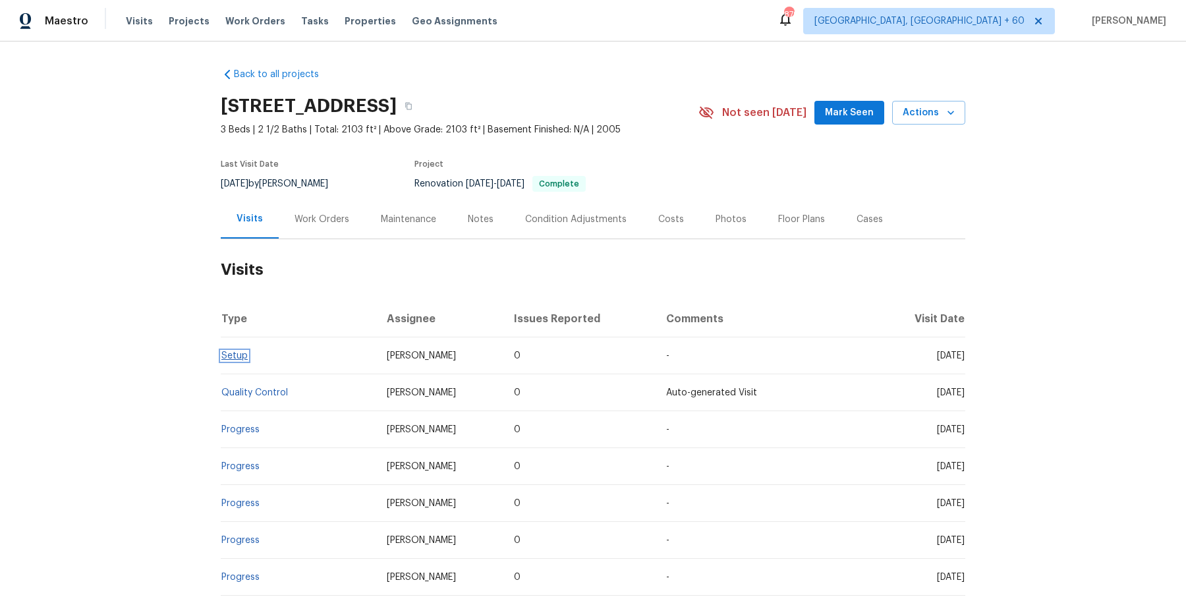
click at [242, 352] on link "Setup" at bounding box center [234, 355] width 26 height 9
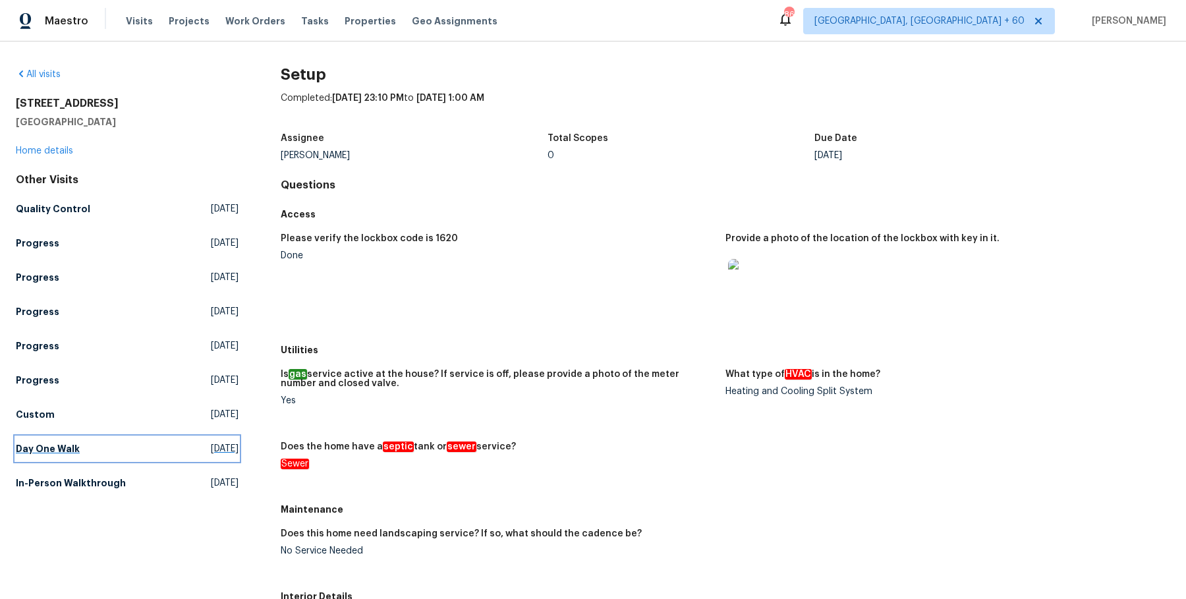
click at [58, 446] on h5 "Day One Walk" at bounding box center [48, 448] width 64 height 13
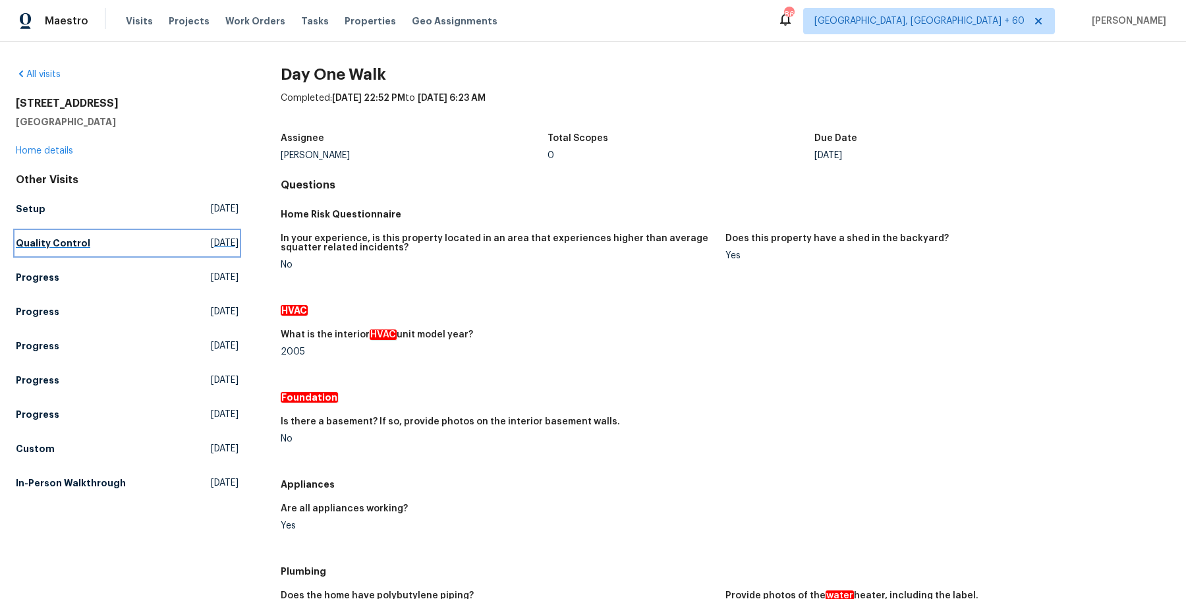
click at [90, 244] on link "Quality Control [DATE]" at bounding box center [127, 243] width 223 height 24
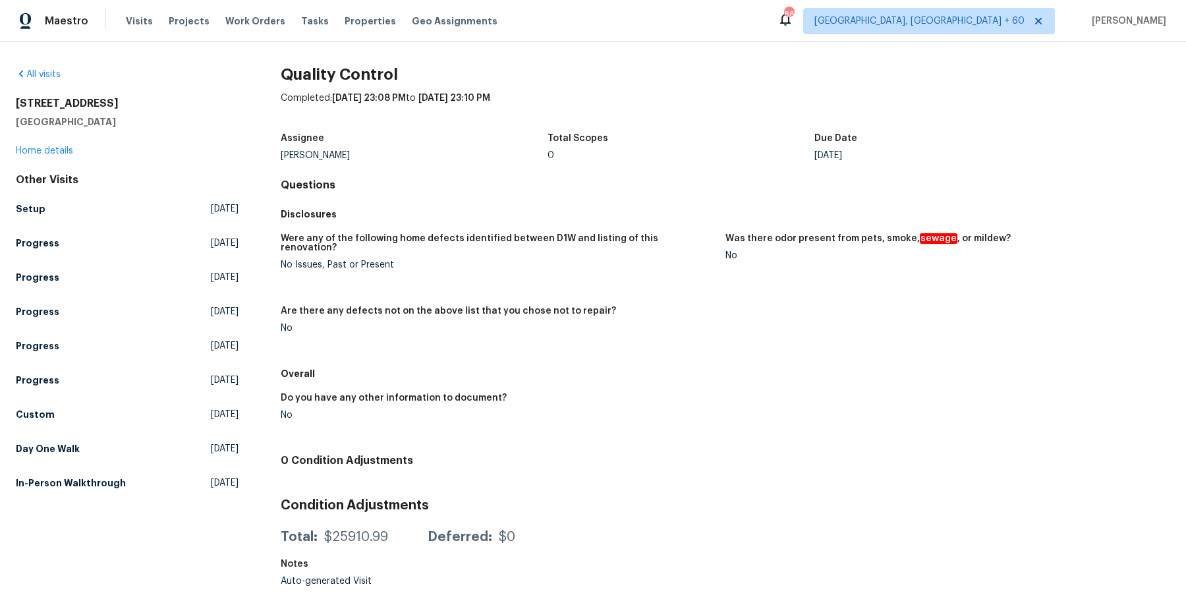
click at [92, 495] on div "All visits [STREET_ADDRESS] Home details Other Visits Setup [DATE] Progress [DA…" at bounding box center [127, 331] width 223 height 526
click at [95, 479] on h5 "In-Person Walkthrough" at bounding box center [71, 482] width 110 height 13
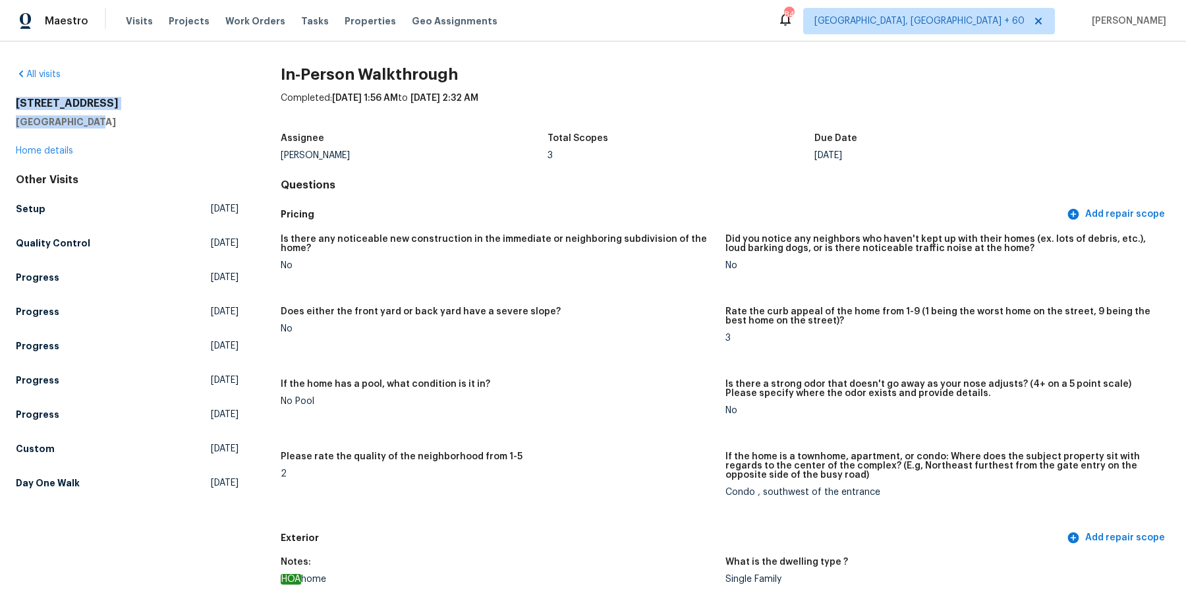
drag, startPoint x: 5, startPoint y: 100, endPoint x: 96, endPoint y: 122, distance: 94.1
click at [96, 122] on div "All visits [STREET_ADDRESS] Home details Other Visits Setup [DATE] Quality Cont…" at bounding box center [593, 320] width 1186 height 557
copy div "[STREET_ADDRESS]"
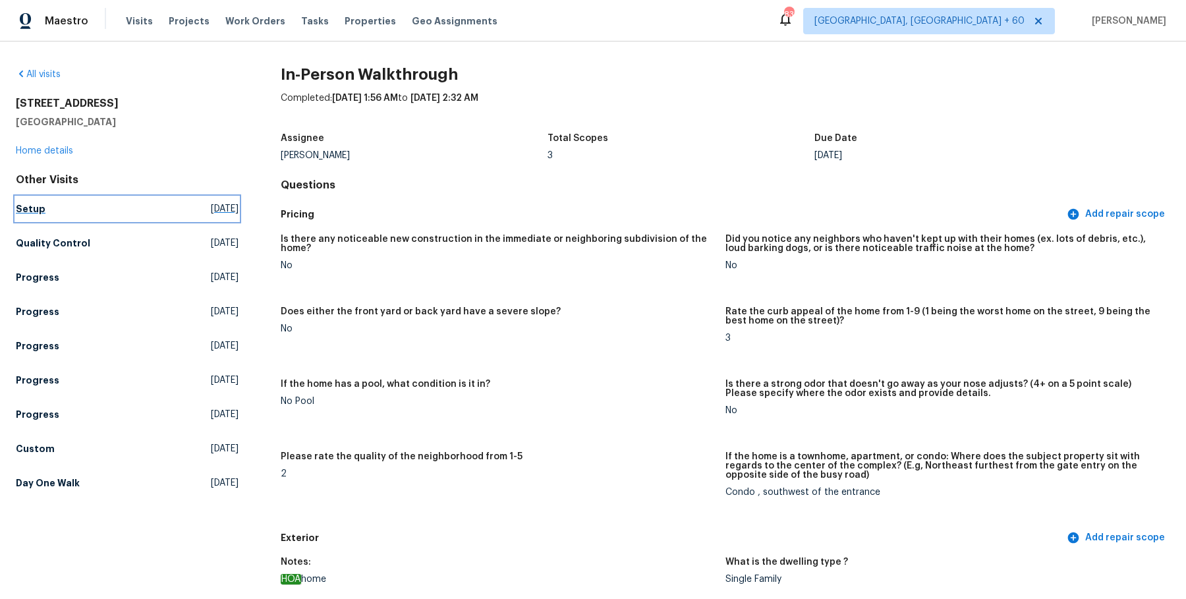
click at [48, 217] on link "Setup [DATE]" at bounding box center [127, 209] width 223 height 24
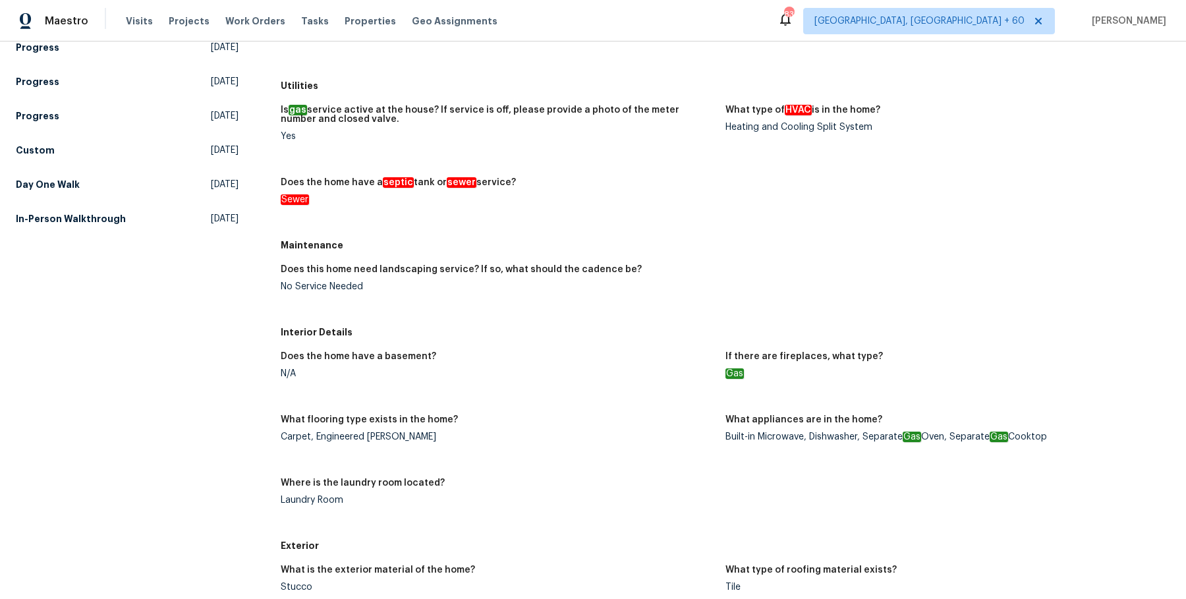
scroll to position [265, 0]
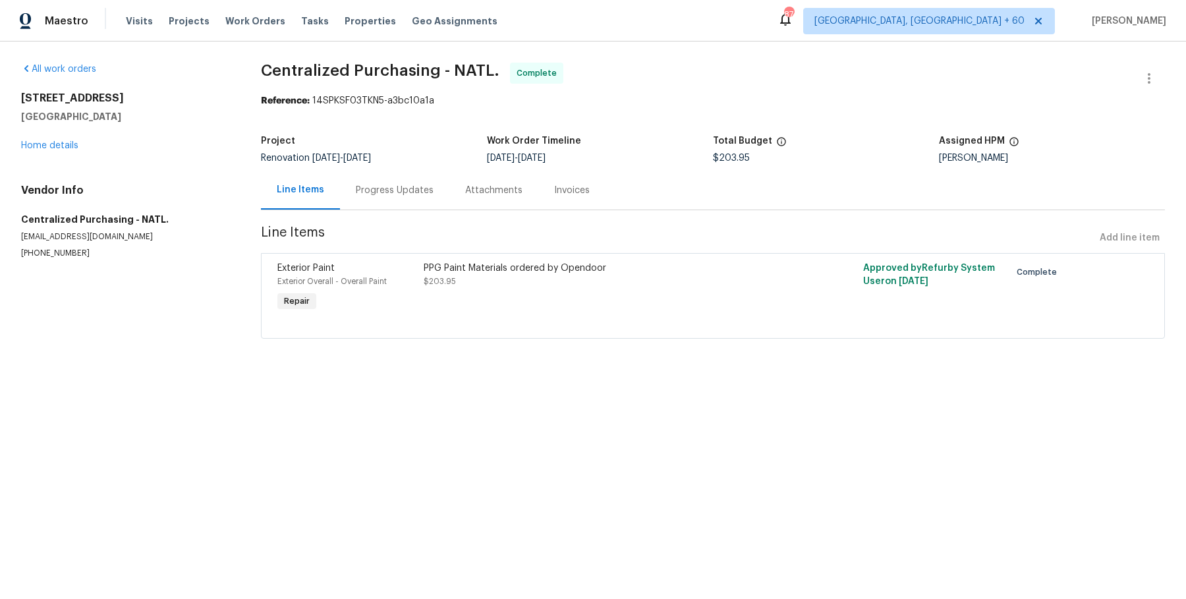
click at [361, 82] on span "Centralized Purchasing - NATL. Complete" at bounding box center [697, 79] width 872 height 32
copy span "Centralized Purchasing - NATL."
drag, startPoint x: 17, startPoint y: 208, endPoint x: 151, endPoint y: 313, distance: 169.9
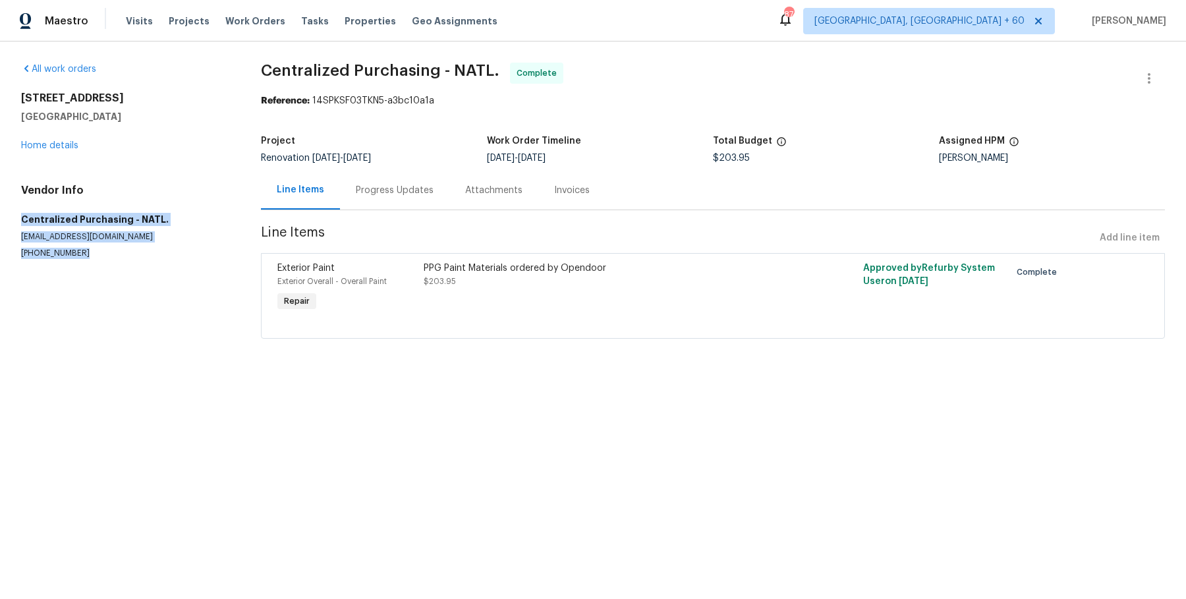
click at [151, 313] on div "All work orders 8062 Holland Park St Chino, CA 91708 Home details Vendor Info C…" at bounding box center [593, 209] width 1186 height 334
copy div "Centralized Purchasing - NATL. ppgdummyvendor@opendoor.com (888) 352-7075"
